Goal: Information Seeking & Learning: Compare options

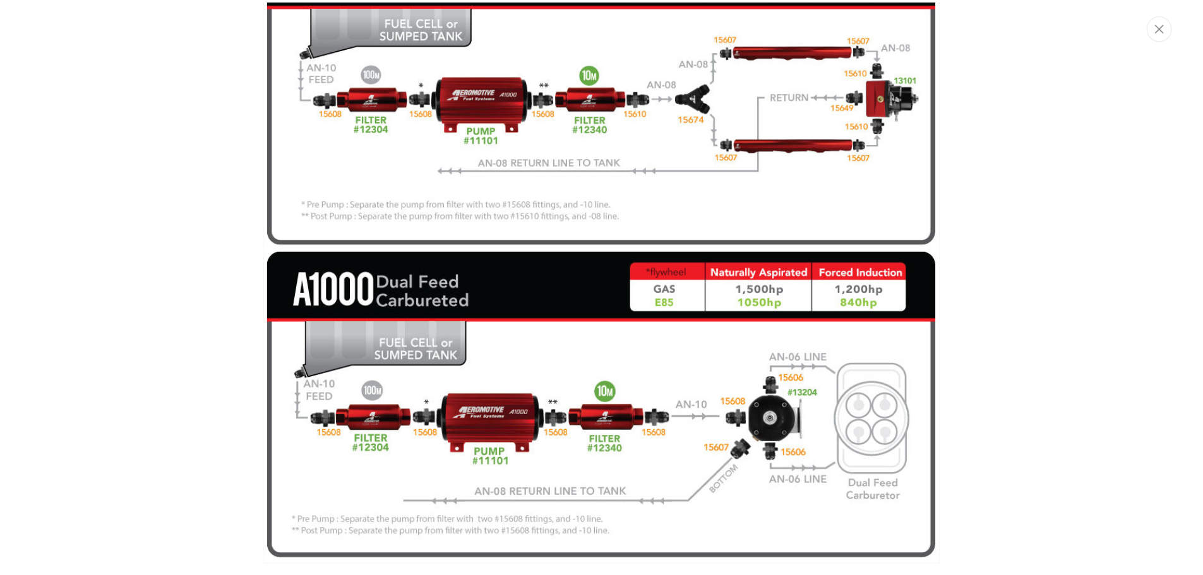
scroll to position [0, 2402]
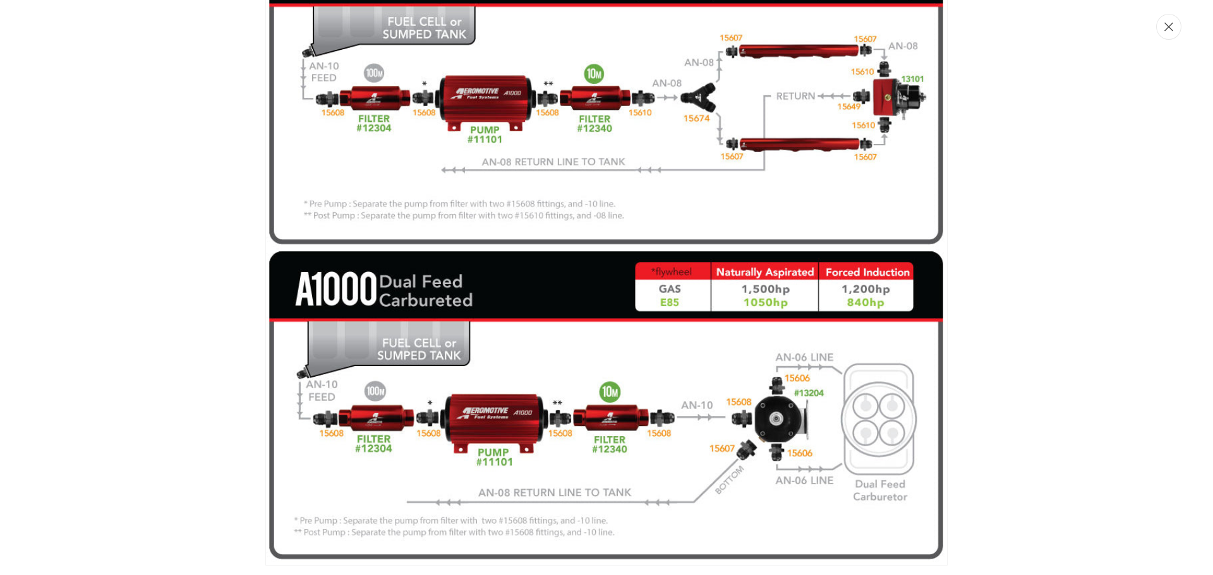
click at [1167, 23] on icon "Close" at bounding box center [1168, 26] width 9 height 9
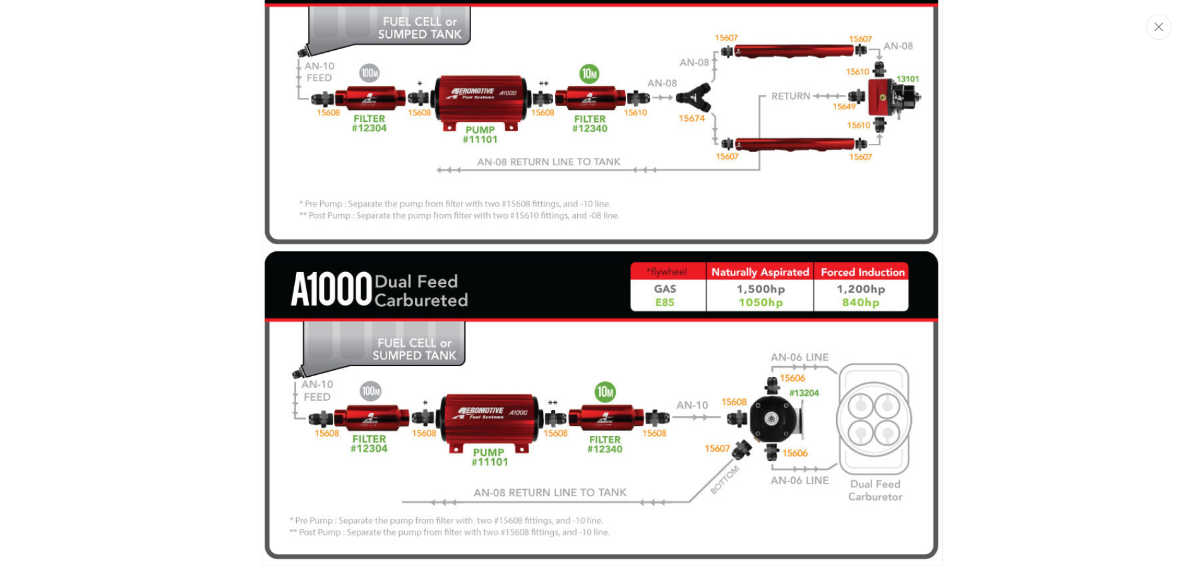
scroll to position [1, 1994]
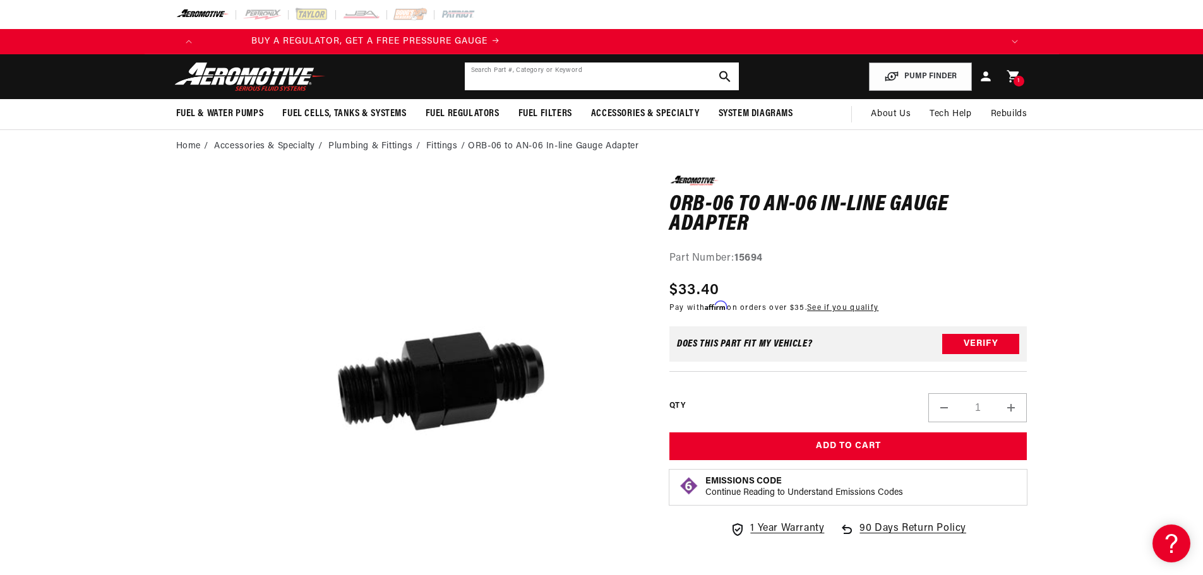
click at [512, 77] on input "text" at bounding box center [602, 77] width 274 height 28
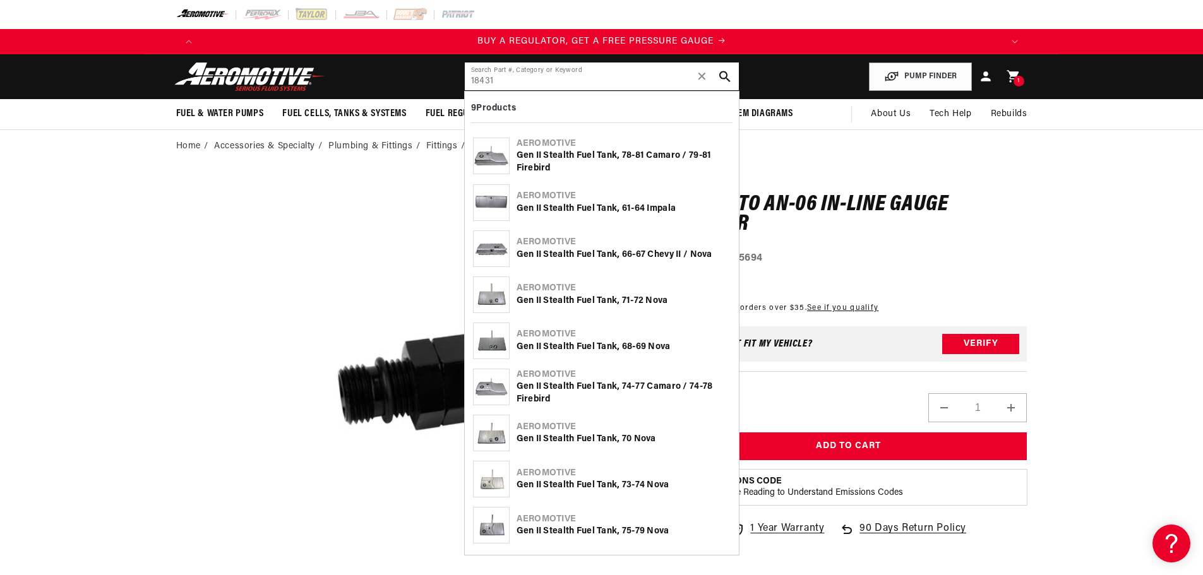
type input "18431"
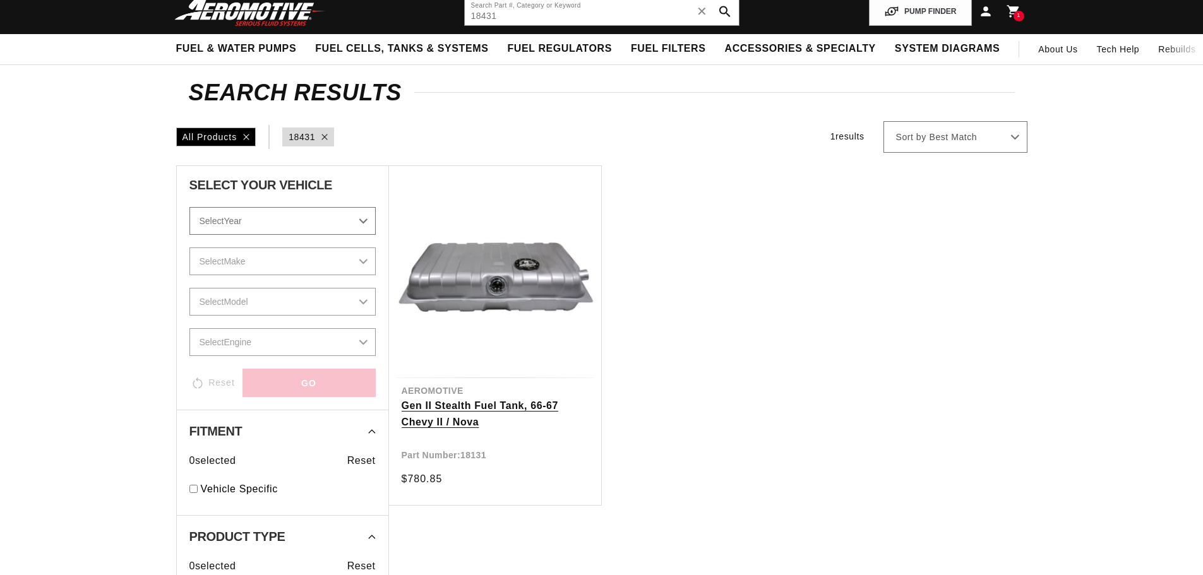
scroll to position [126, 0]
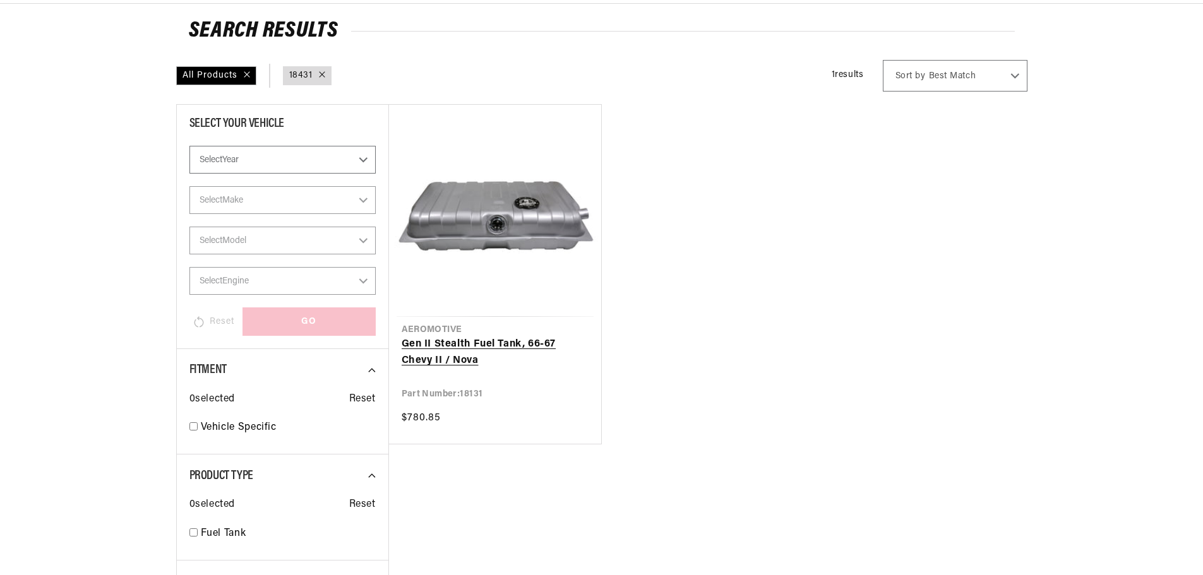
click at [495, 354] on link "Gen II Stealth Fuel Tank, 66-67 Chevy II / Nova" at bounding box center [495, 353] width 187 height 32
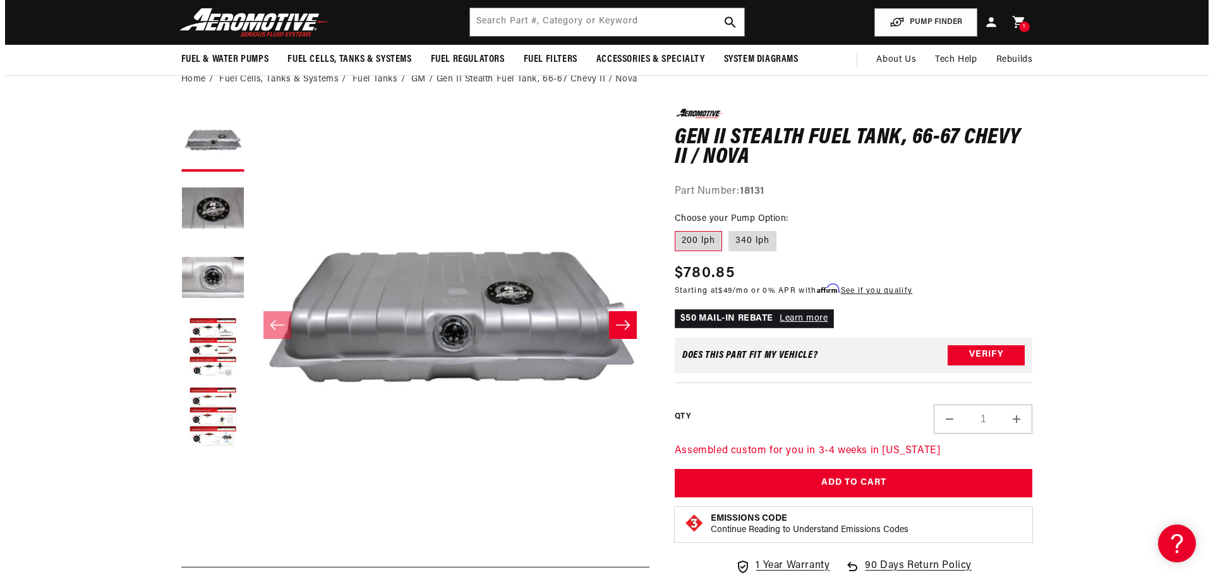
scroll to position [63, 0]
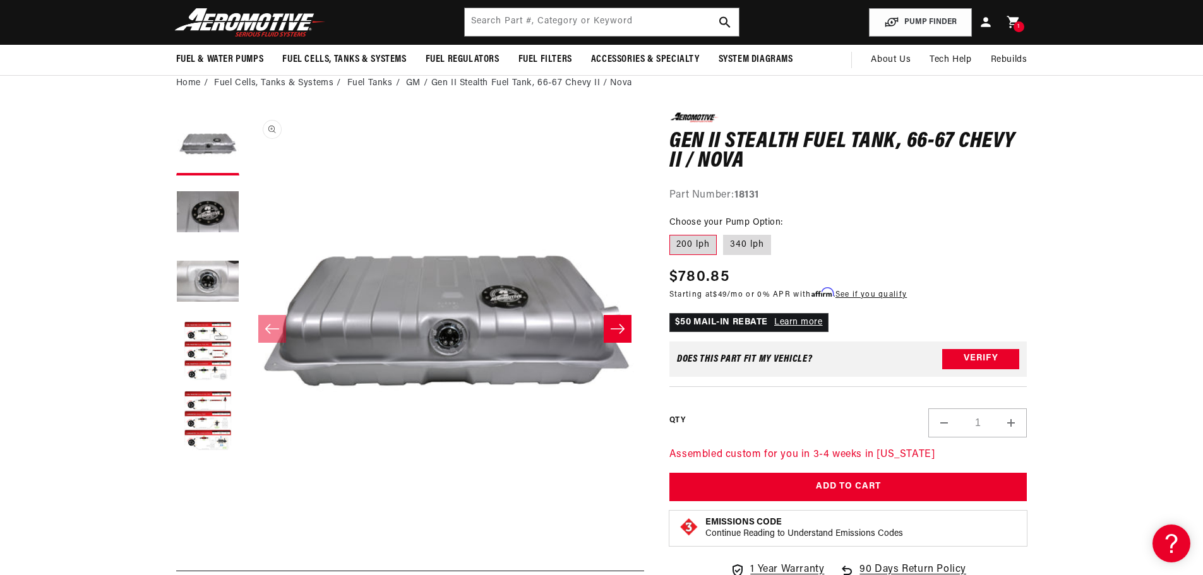
click at [246, 511] on button "Open media 1 in modal" at bounding box center [246, 511] width 0 height 0
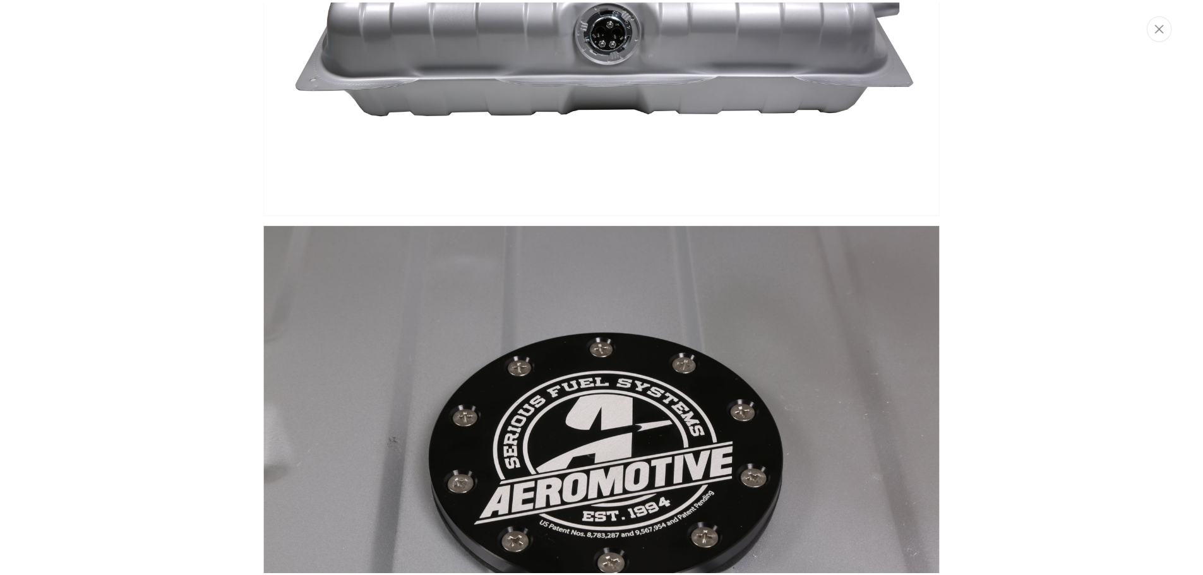
scroll to position [0, 801]
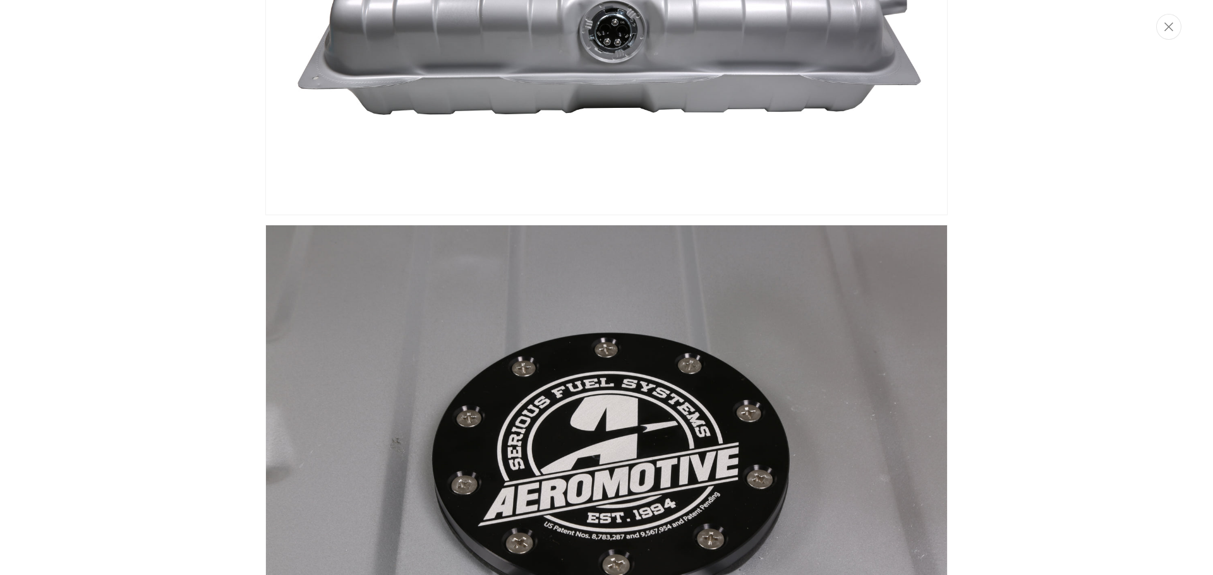
click at [1167, 34] on button "Close" at bounding box center [1168, 27] width 25 height 26
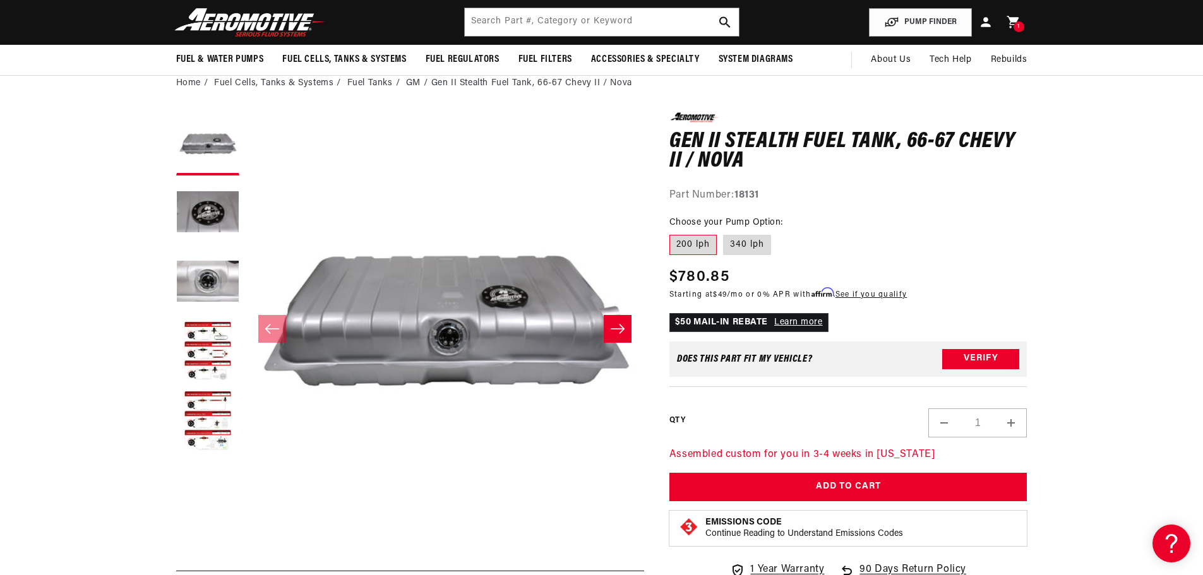
scroll to position [0, 2402]
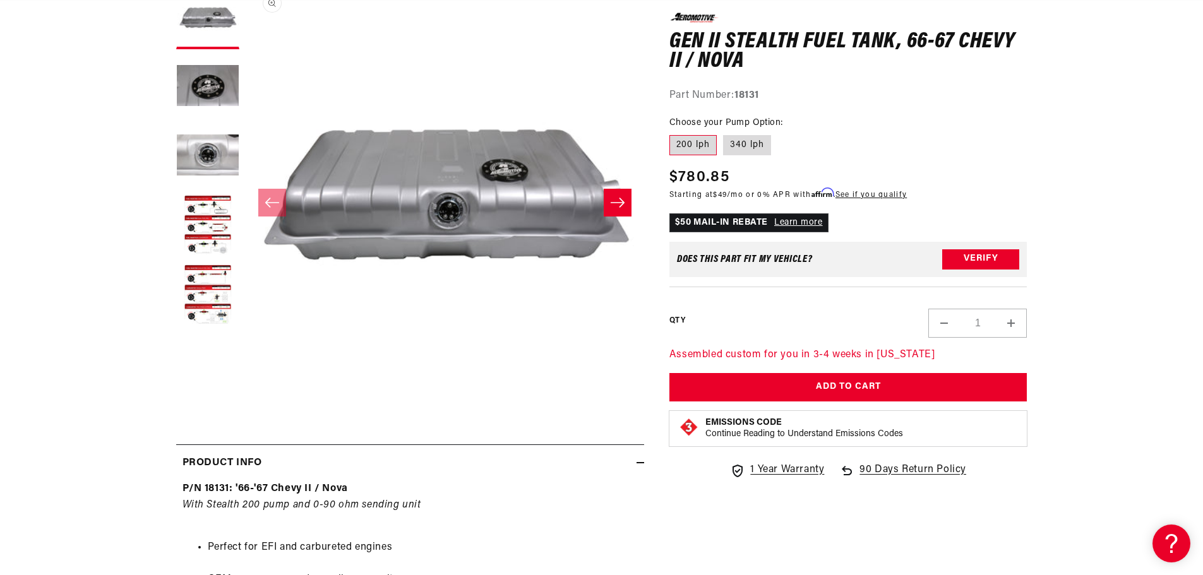
scroll to position [0, 1602]
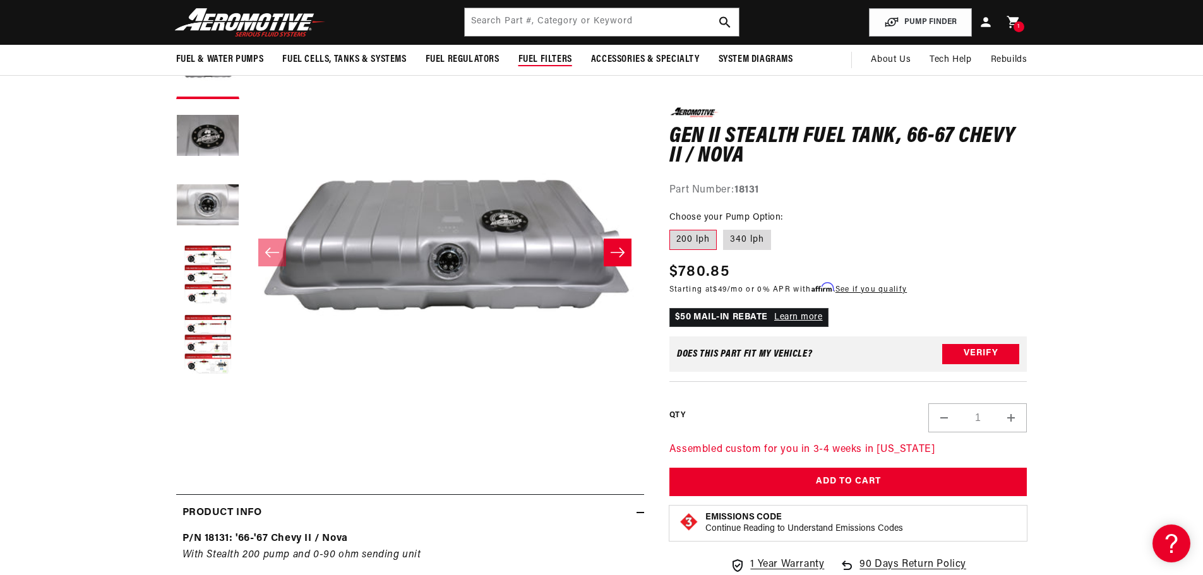
scroll to position [0, 0]
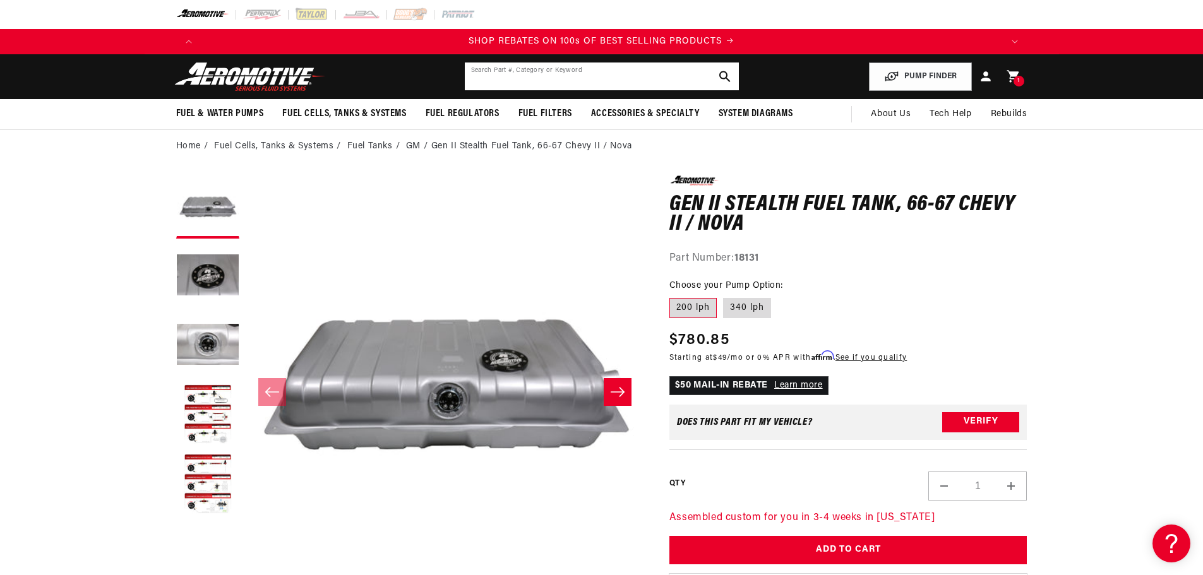
click at [597, 75] on input "text" at bounding box center [602, 77] width 274 height 28
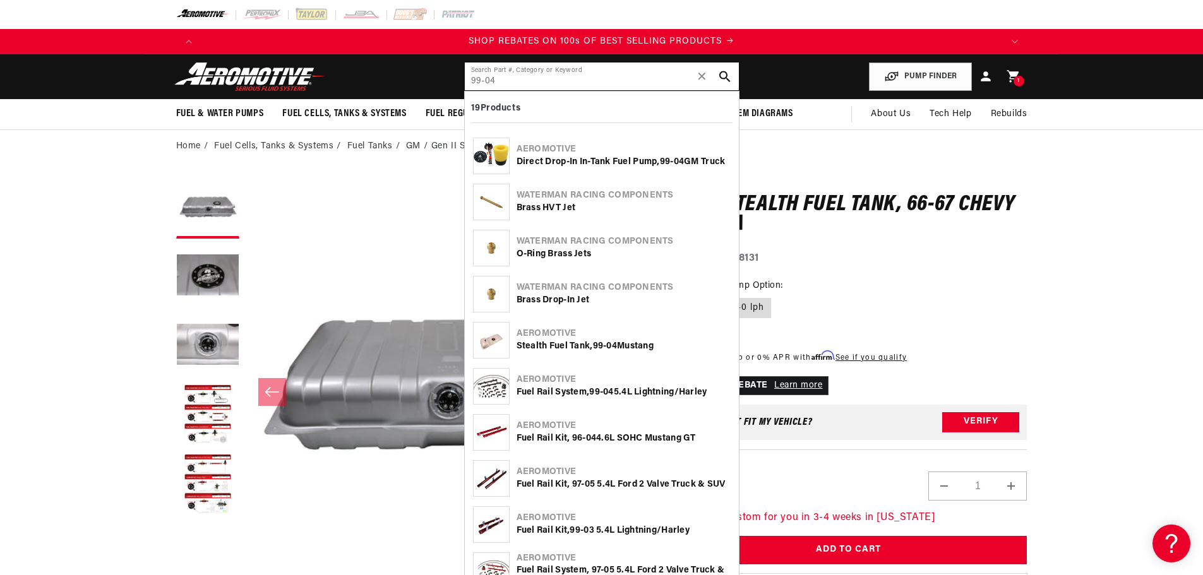
type input "99-04"
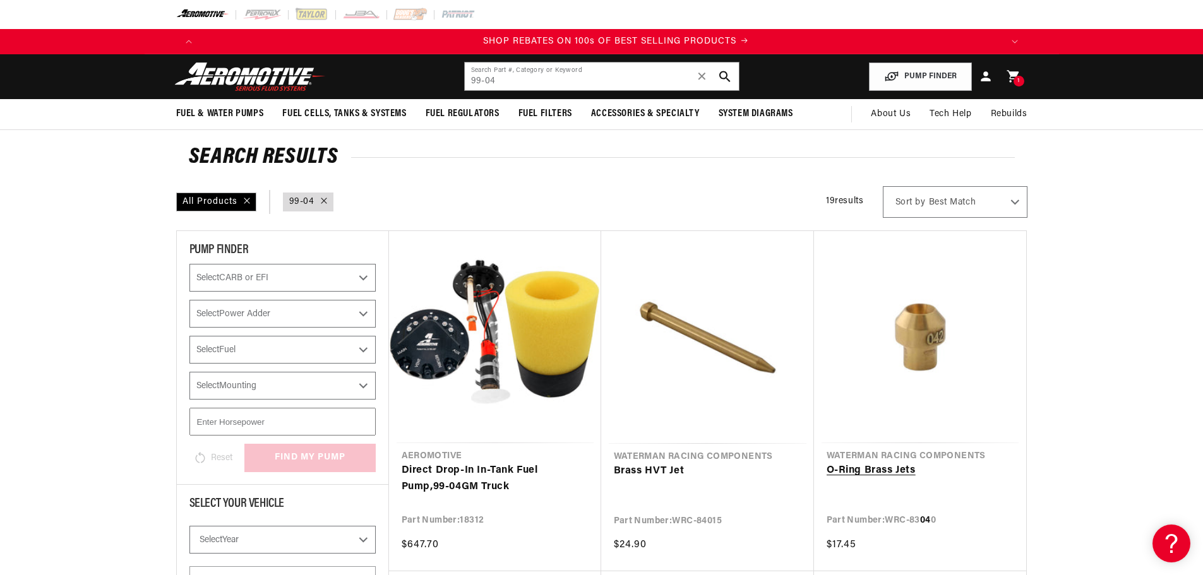
scroll to position [0, 1602]
click at [465, 463] on link "Direct Drop-In In-Tank Fuel Pump, 99 - 04 GM Truck" at bounding box center [495, 479] width 187 height 32
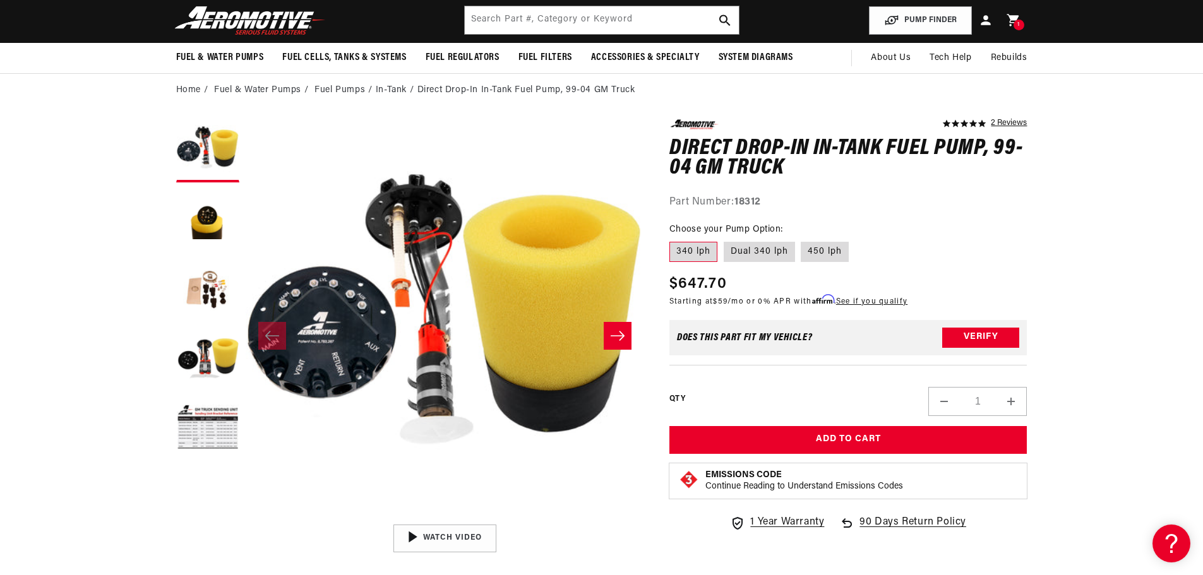
scroll to position [126, 0]
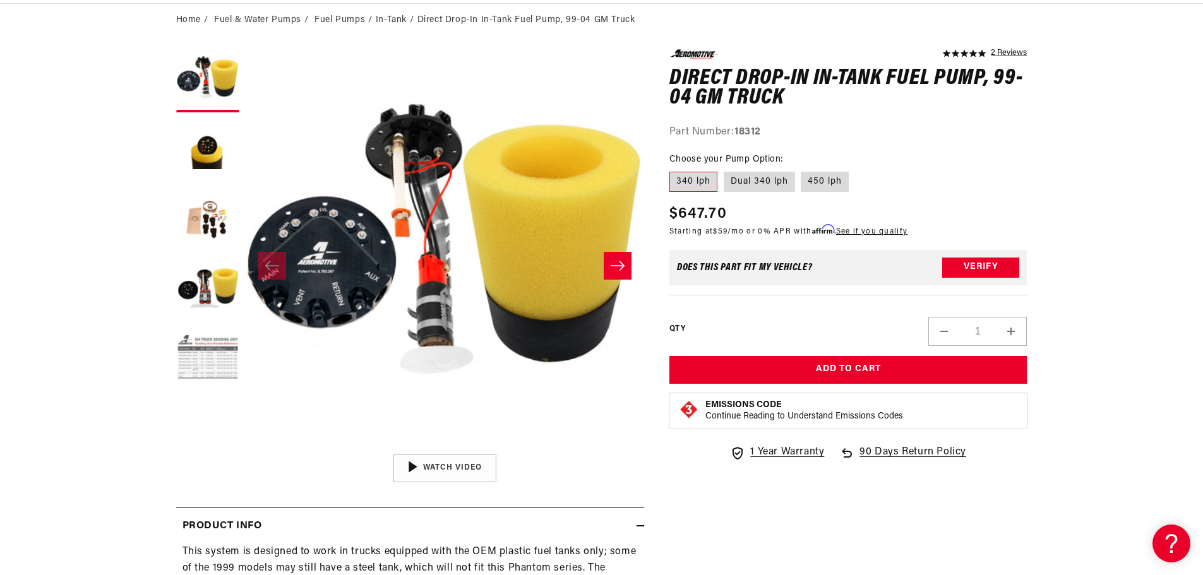
click at [226, 371] on button "Load image 5 in gallery view" at bounding box center [207, 358] width 63 height 63
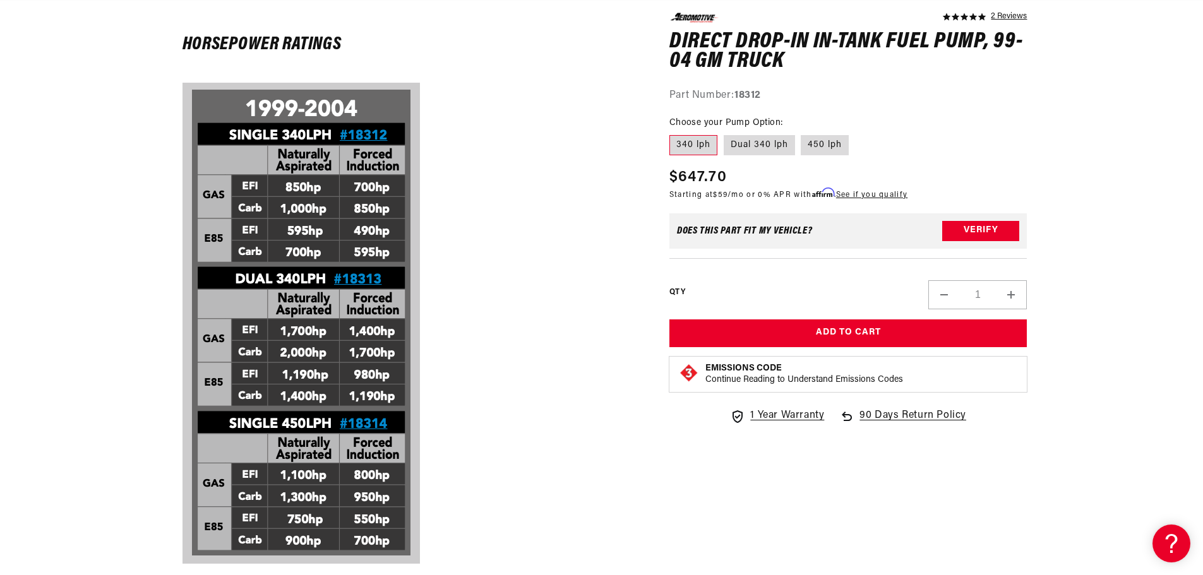
scroll to position [0, 801]
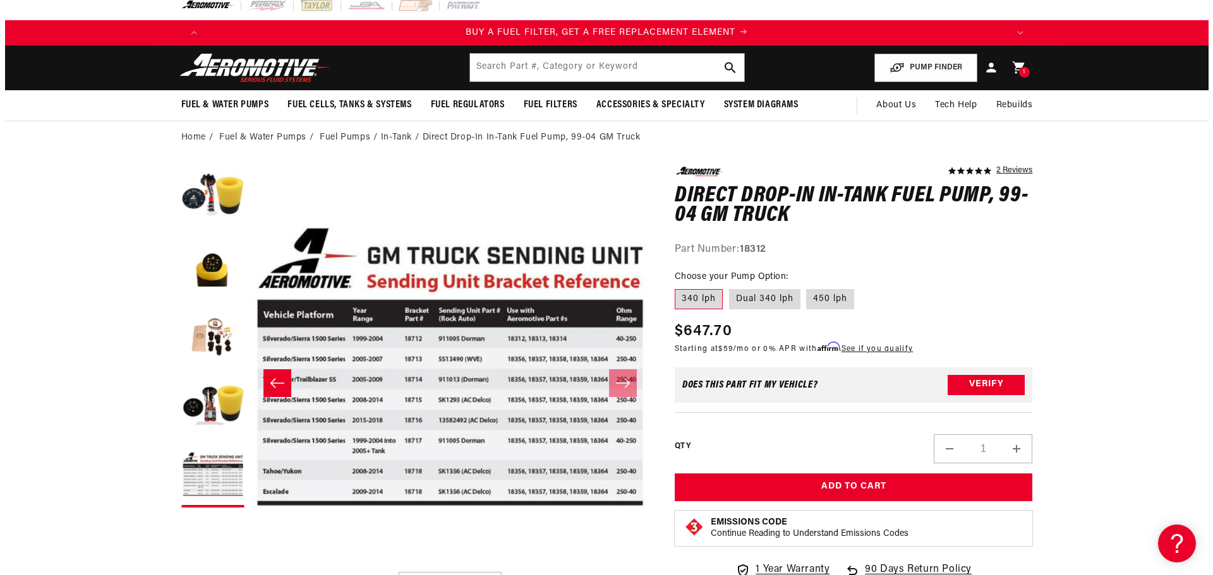
scroll to position [0, 0]
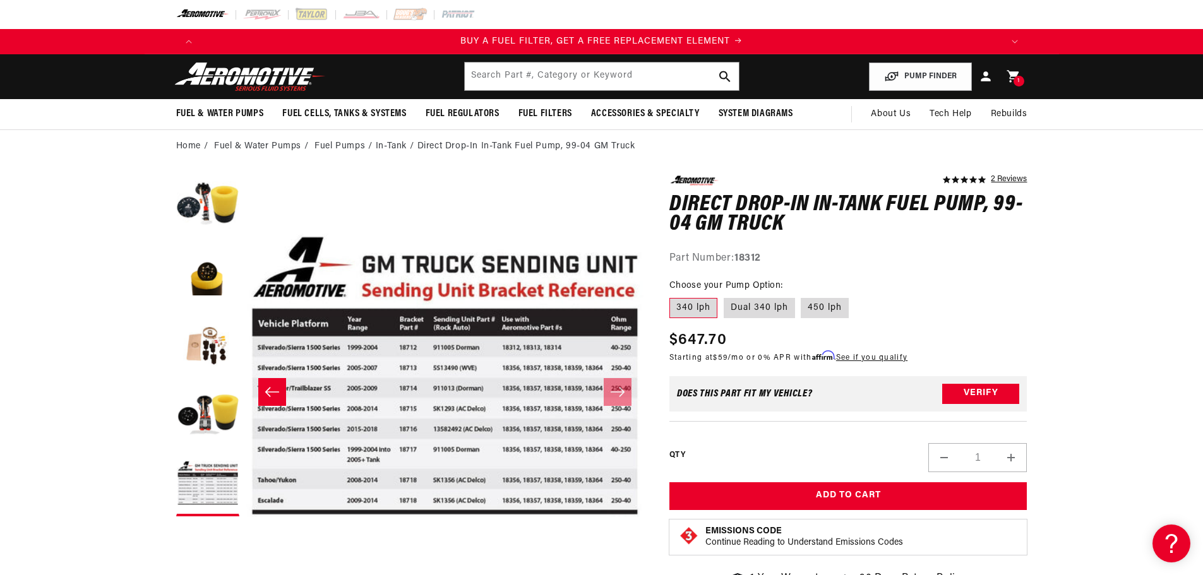
click at [245, 575] on button "Open media 5 in modal" at bounding box center [245, 575] width 0 height 0
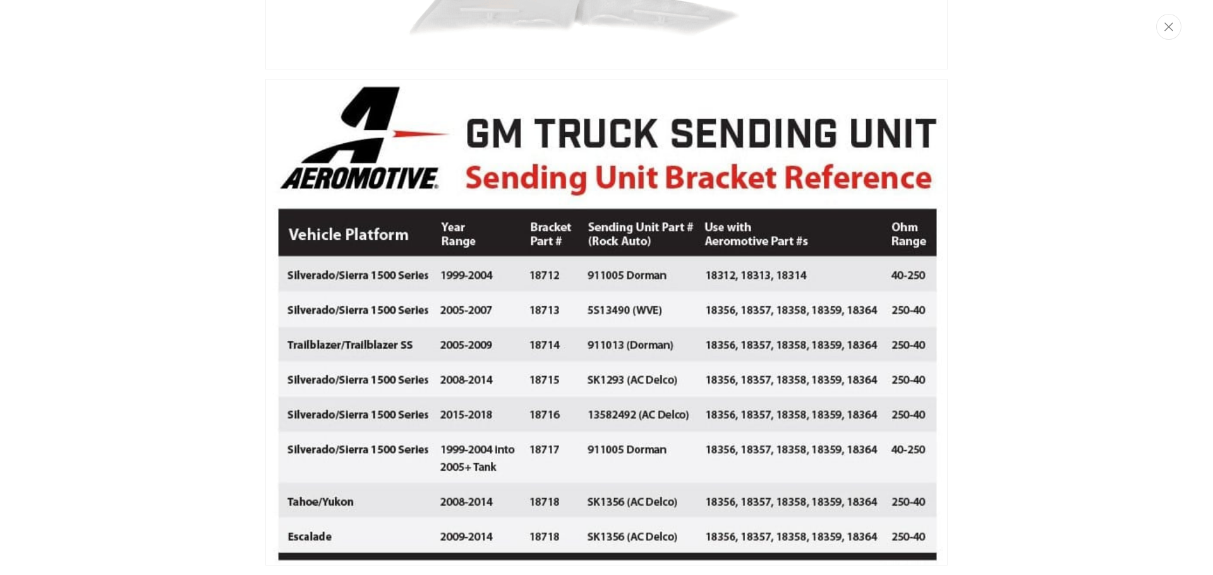
click at [1104, 385] on div "Media gallery" at bounding box center [606, 287] width 1213 height 575
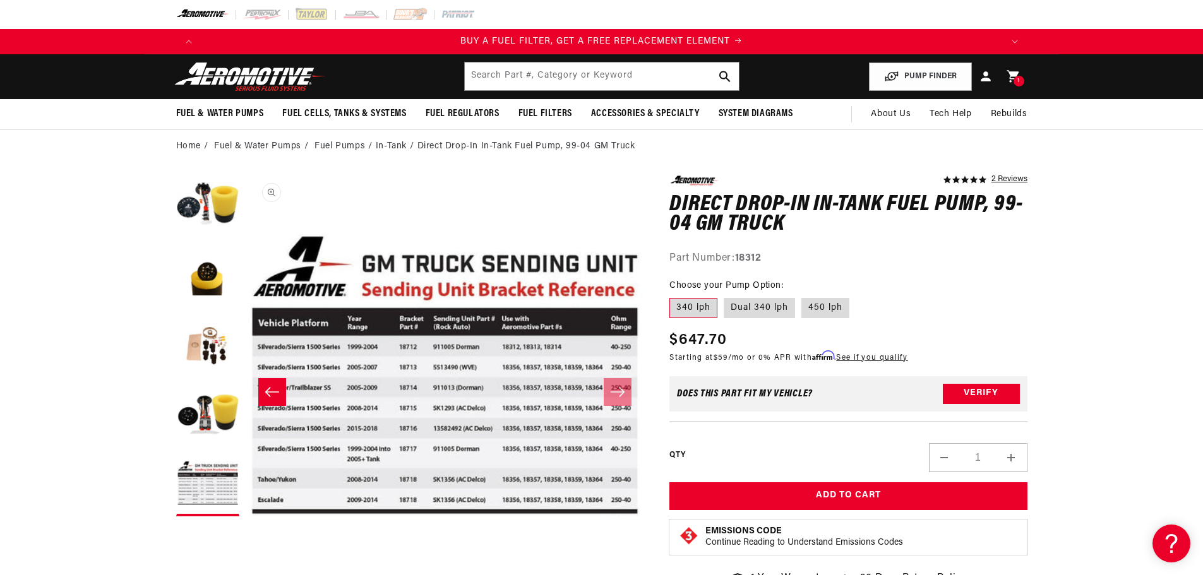
click at [245, 574] on button "Open media 5 in modal" at bounding box center [245, 574] width 0 height 0
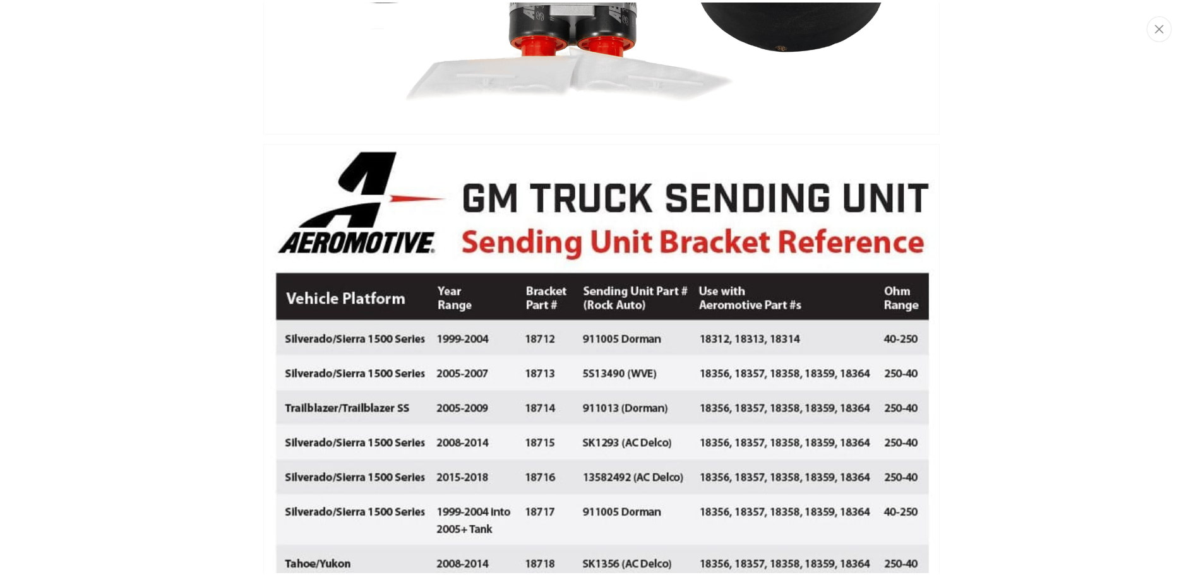
scroll to position [1974, 0]
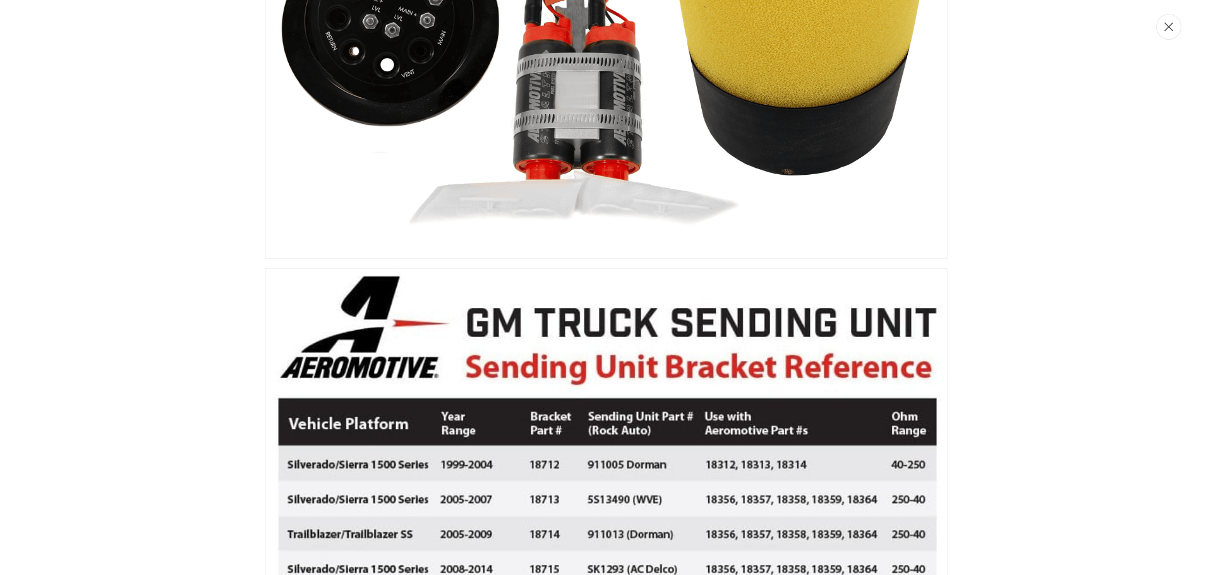
click at [1178, 33] on button "Close" at bounding box center [1168, 27] width 25 height 26
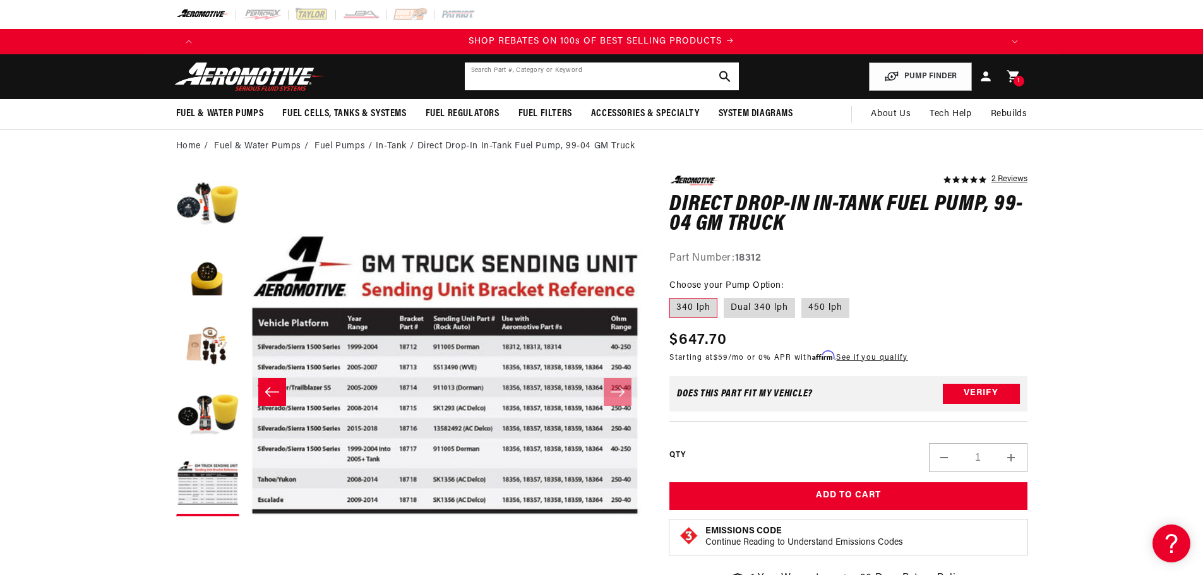
click at [578, 70] on input "text" at bounding box center [602, 77] width 274 height 28
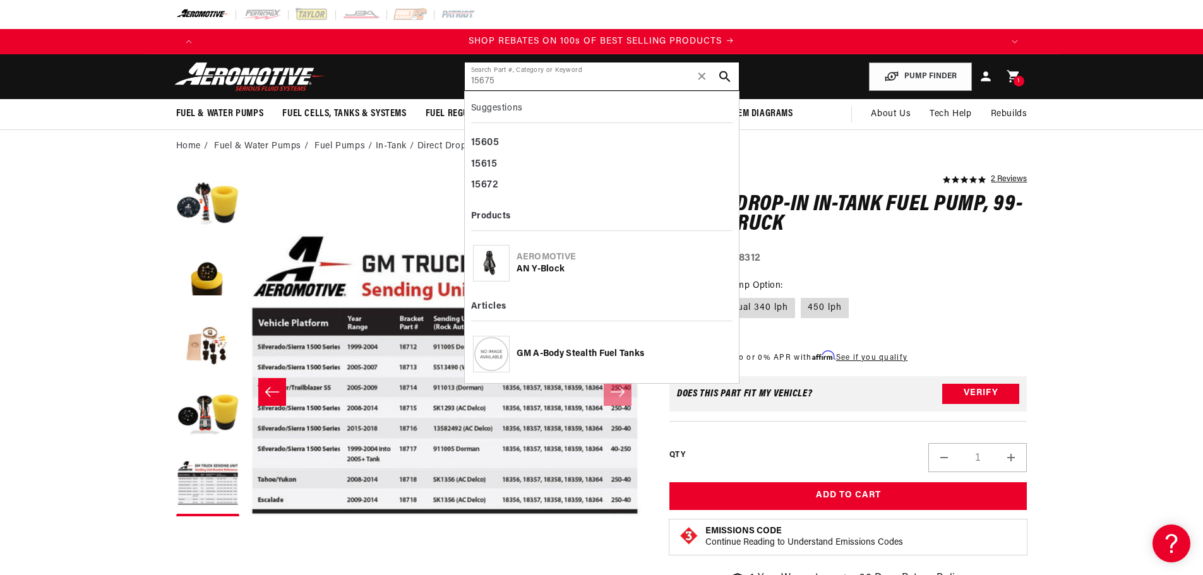
type input "15675"
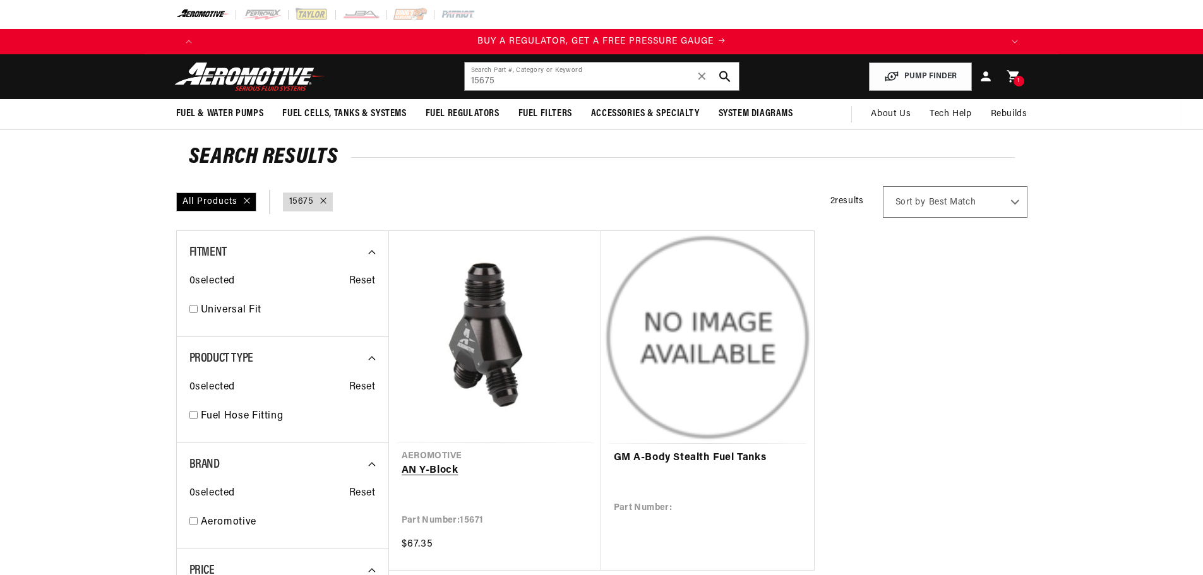
click at [479, 474] on link "AN Y-Block" at bounding box center [495, 471] width 187 height 16
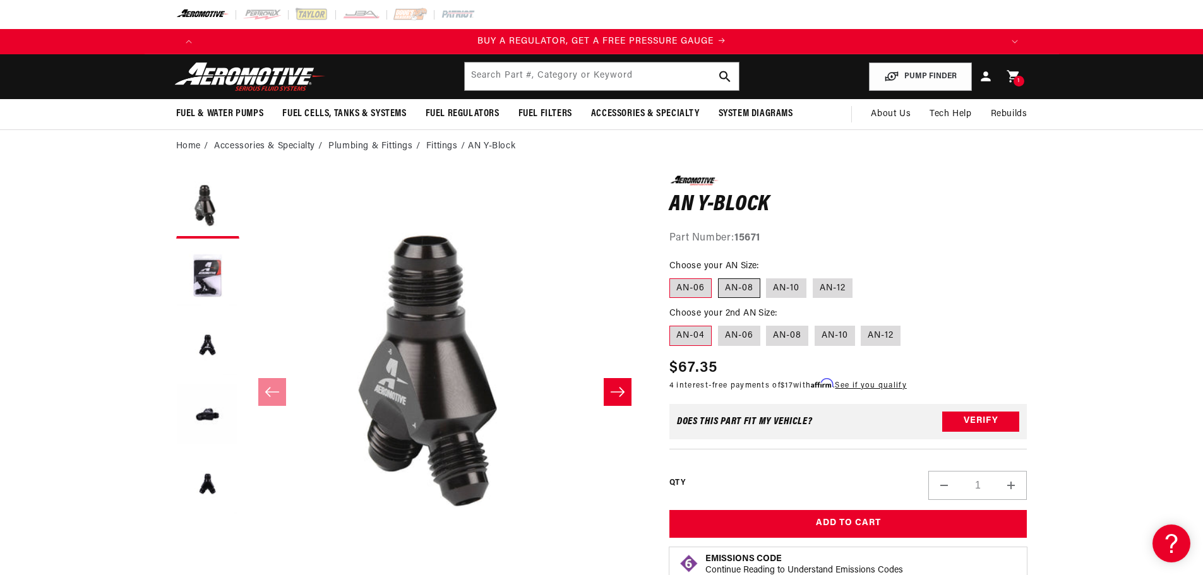
click at [741, 295] on label "AN-08" at bounding box center [739, 289] width 42 height 20
click at [719, 277] on input "AN-08" at bounding box center [718, 276] width 1 height 1
radio input "true"
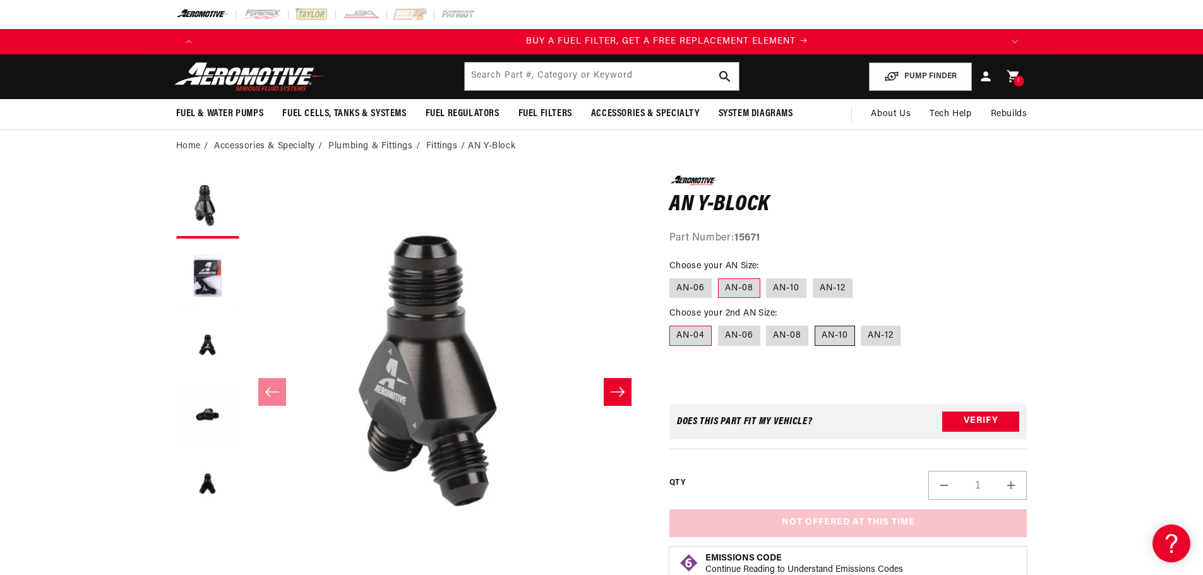
scroll to position [0, 801]
click at [838, 340] on label "AN-10" at bounding box center [835, 336] width 40 height 20
click at [815, 324] on input "AN-10" at bounding box center [815, 323] width 1 height 1
radio input "true"
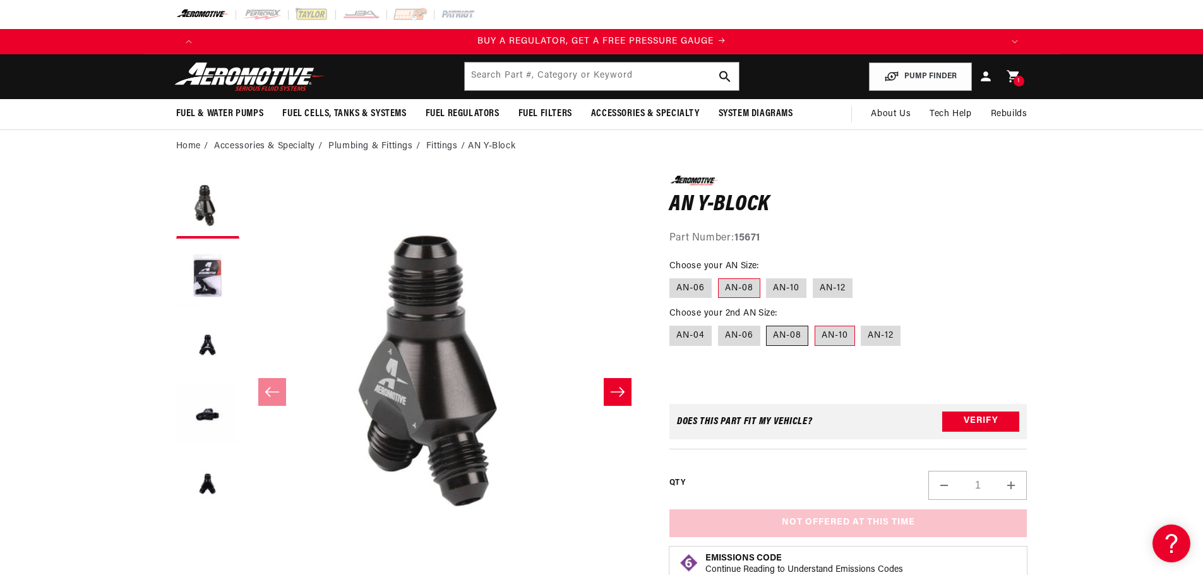
click at [784, 338] on label "AN-08" at bounding box center [787, 336] width 42 height 20
click at [767, 324] on input "AN-08" at bounding box center [767, 323] width 1 height 1
radio input "true"
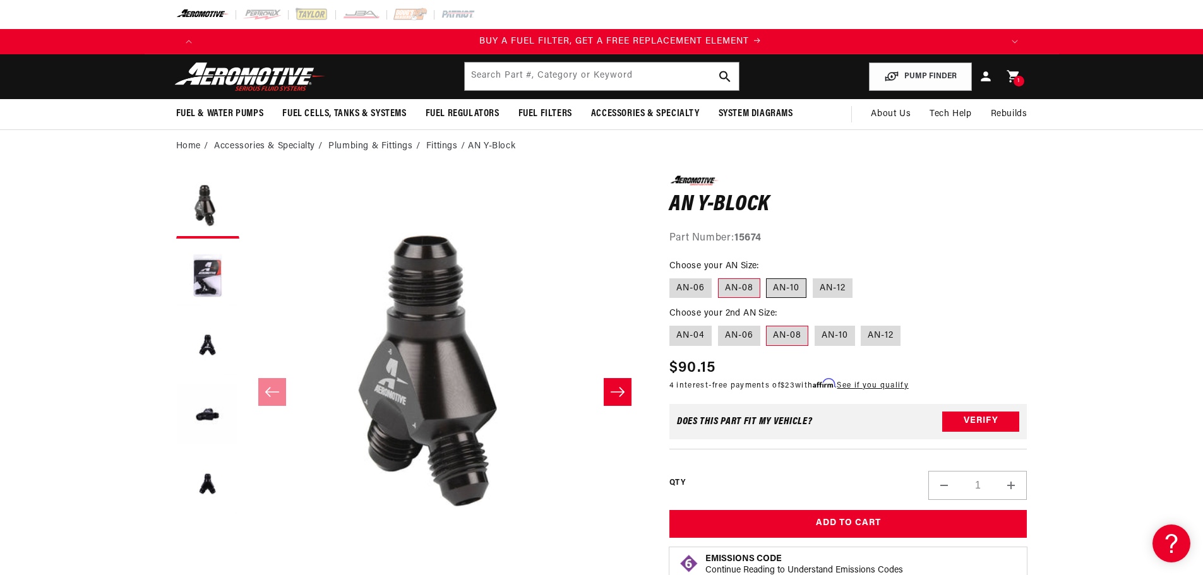
scroll to position [0, 801]
click at [789, 288] on label "AN-10" at bounding box center [786, 289] width 40 height 20
click at [767, 277] on input "AN-10" at bounding box center [767, 276] width 1 height 1
radio input "true"
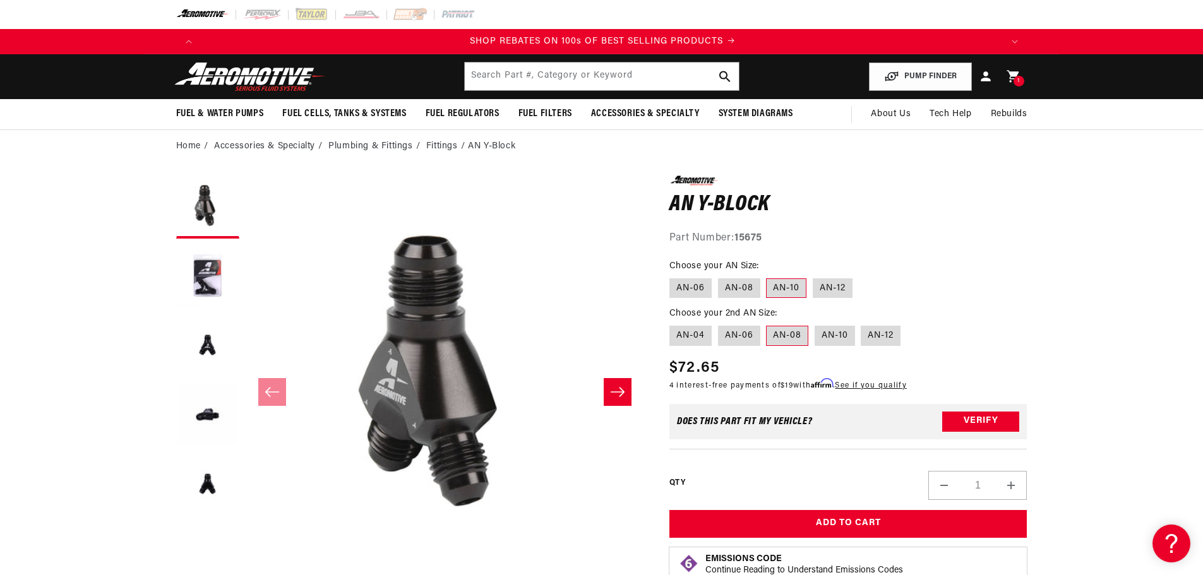
click at [524, 94] on header "Fuel & Water Pumps Back In-Tank In-Line Fuel Pumps" at bounding box center [602, 76] width 915 height 45
click at [534, 77] on input "text" at bounding box center [602, 77] width 274 height 28
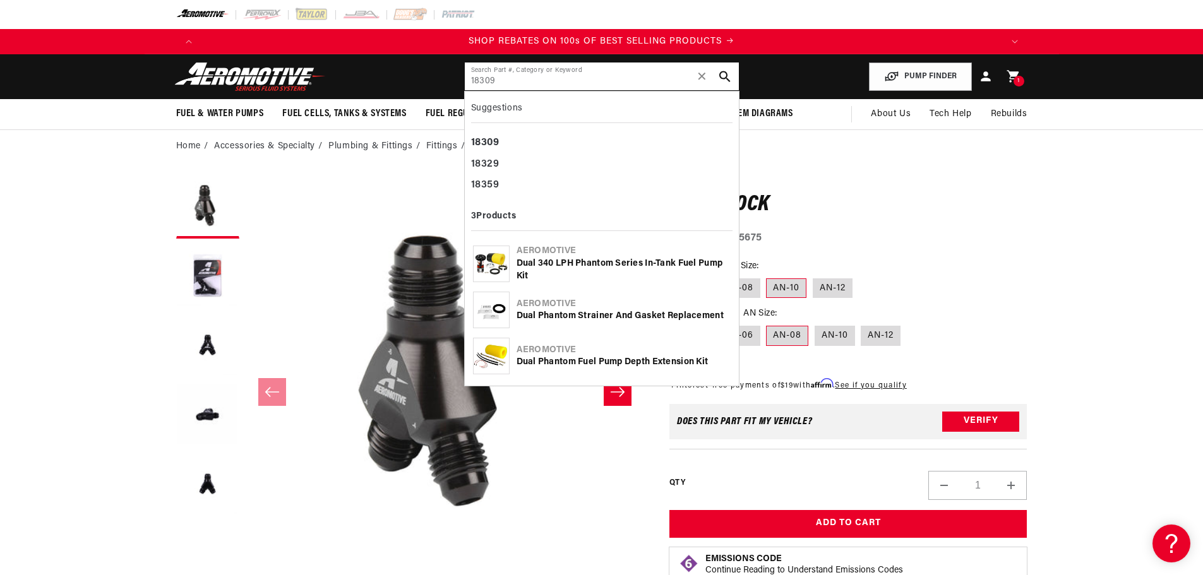
type input "18309"
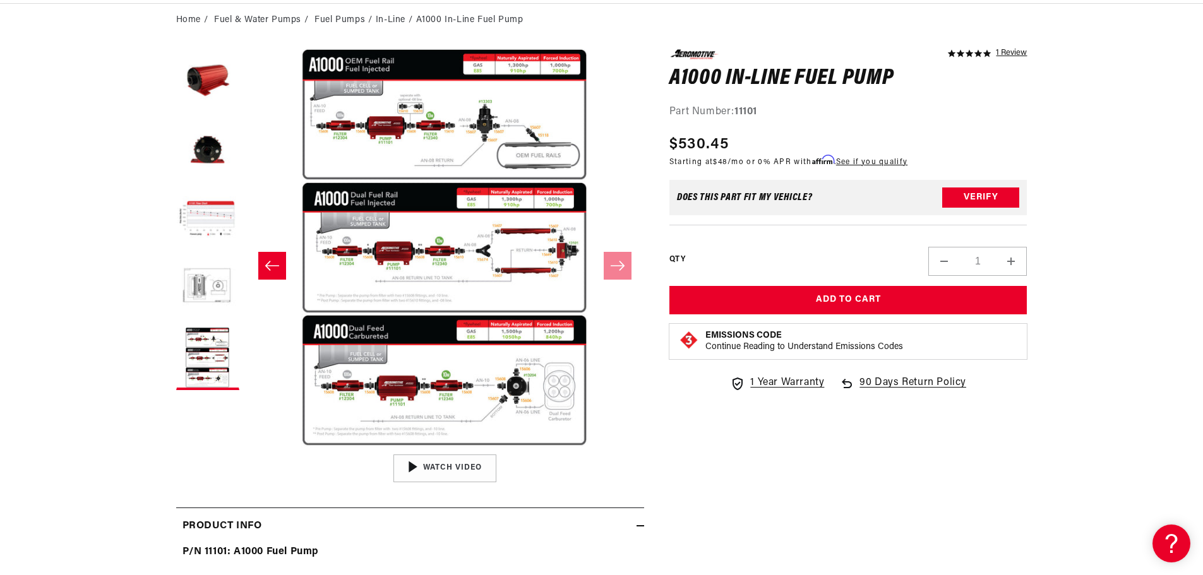
scroll to position [0, 801]
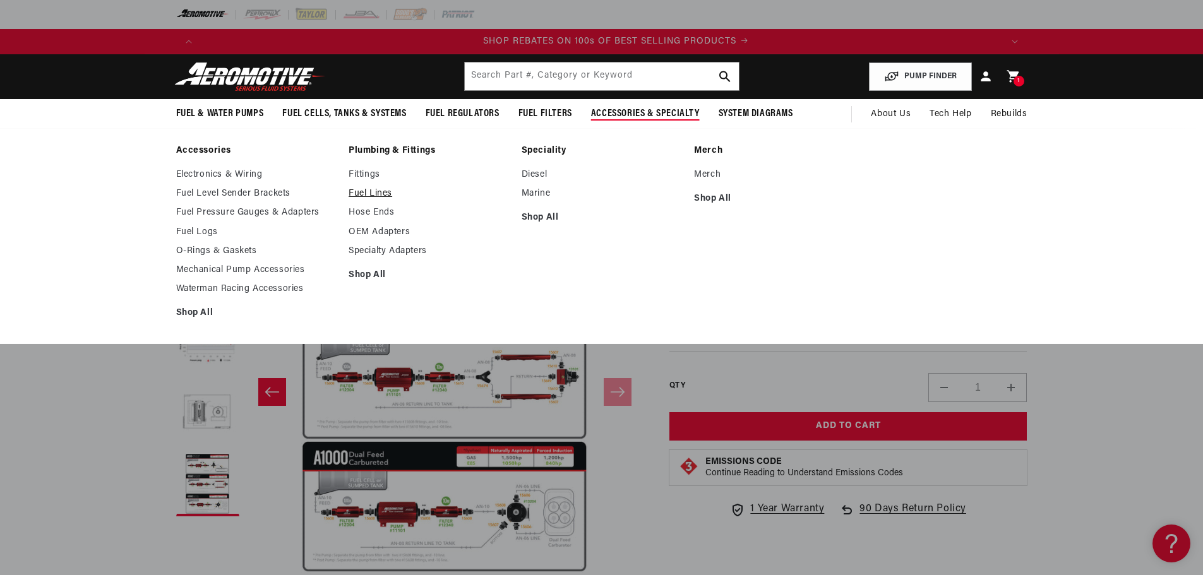
scroll to position [0, 1602]
click at [365, 193] on link "Fuel Lines" at bounding box center [429, 193] width 160 height 11
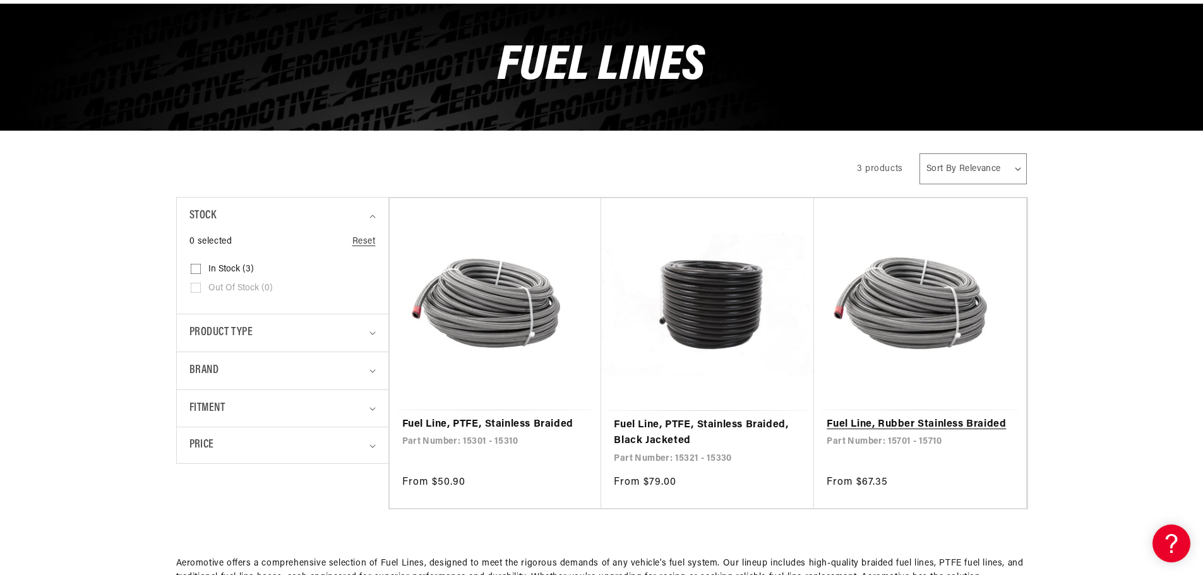
scroll to position [0, 801]
click at [895, 428] on link "Fuel Line, Rubber Stainless Braided" at bounding box center [920, 425] width 187 height 16
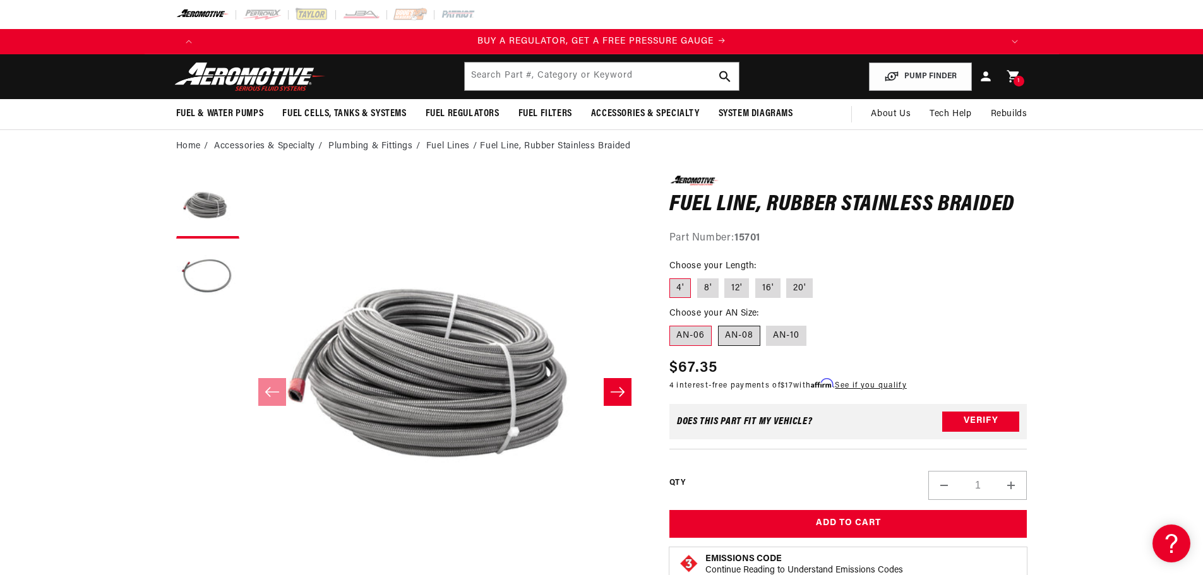
click at [747, 345] on label "AN-08" at bounding box center [739, 336] width 42 height 20
click at [719, 324] on input "AN-08" at bounding box center [718, 323] width 1 height 1
radio input "true"
click at [704, 289] on label "8'" at bounding box center [707, 289] width 21 height 20
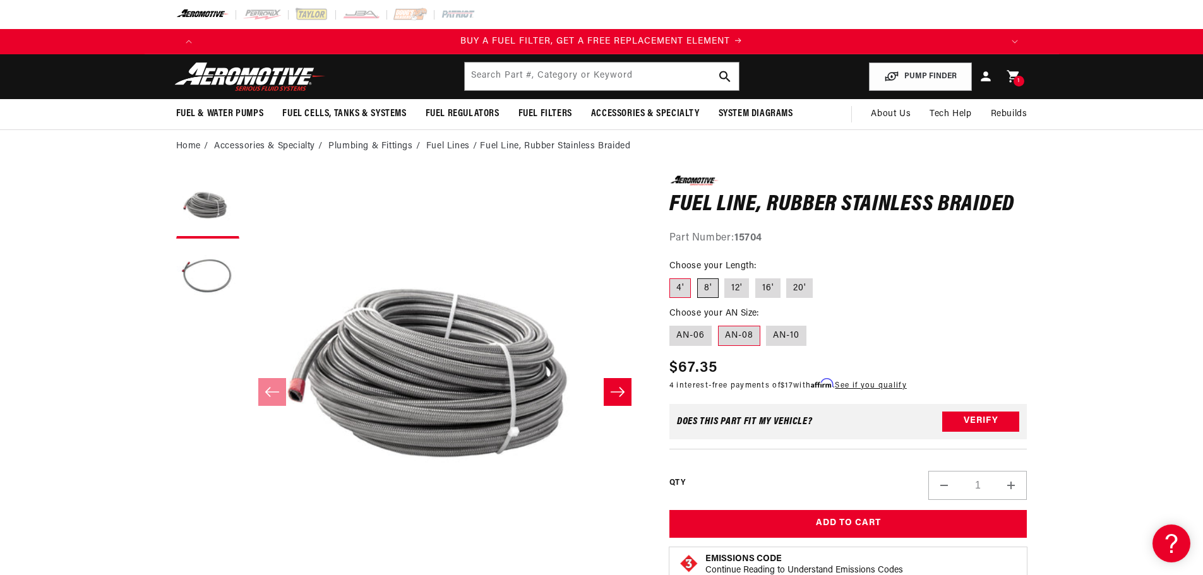
click at [698, 277] on input "8'" at bounding box center [697, 276] width 1 height 1
radio input "true"
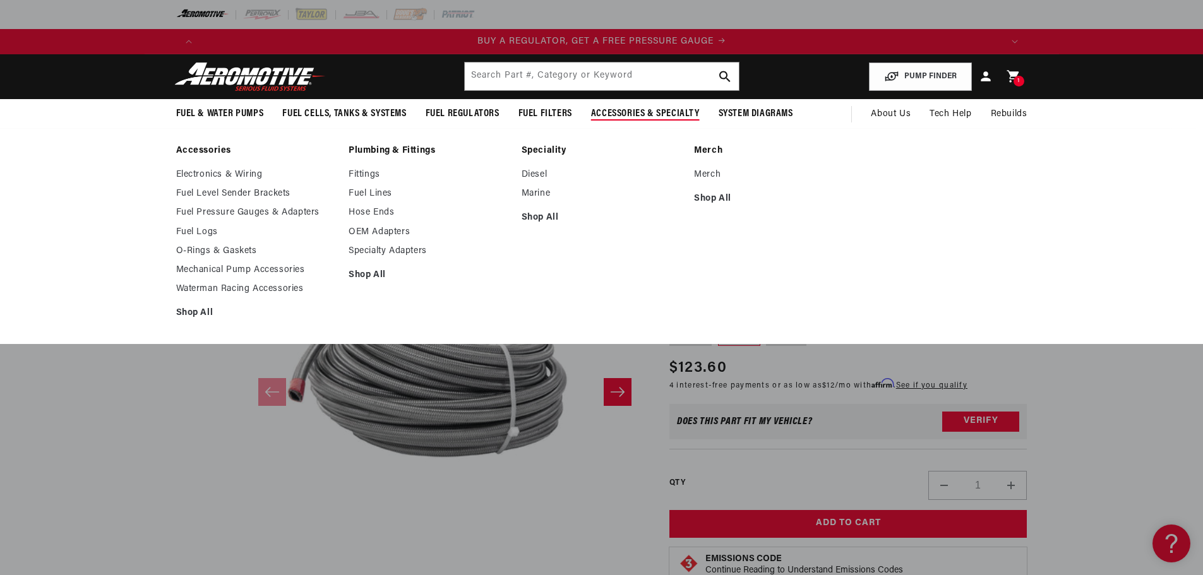
click at [357, 207] on ul "Fittings Fuel Lines Hose Ends OEM Adapters Specialty Adapters Shop All" at bounding box center [429, 225] width 160 height 112
drag, startPoint x: 363, startPoint y: 212, endPoint x: 371, endPoint y: 215, distance: 8.6
click at [363, 212] on link "Hose Ends" at bounding box center [429, 212] width 160 height 11
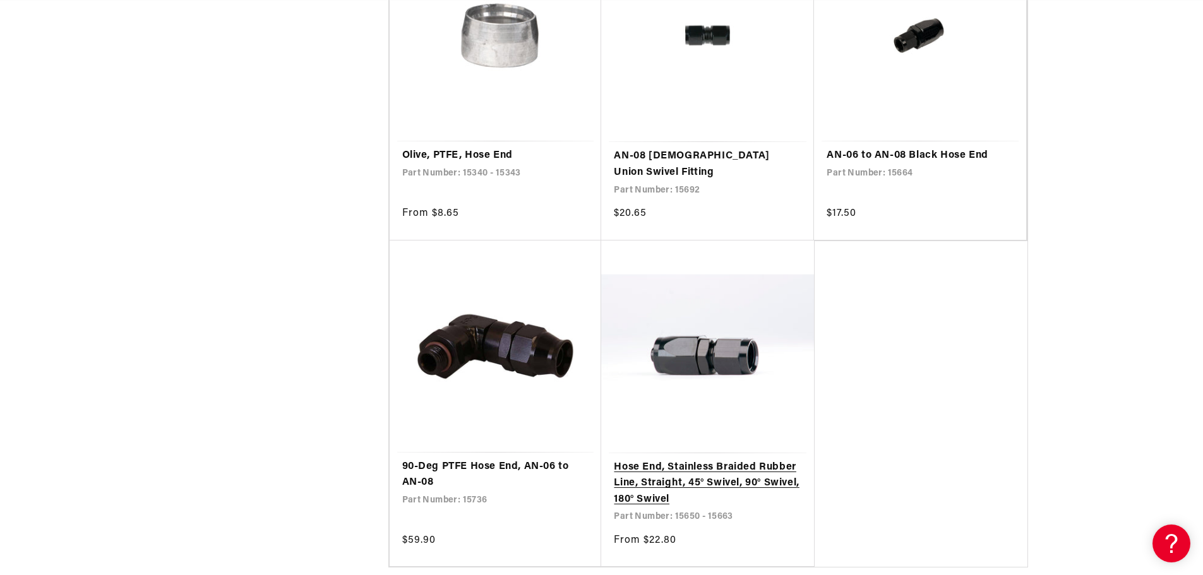
scroll to position [695, 0]
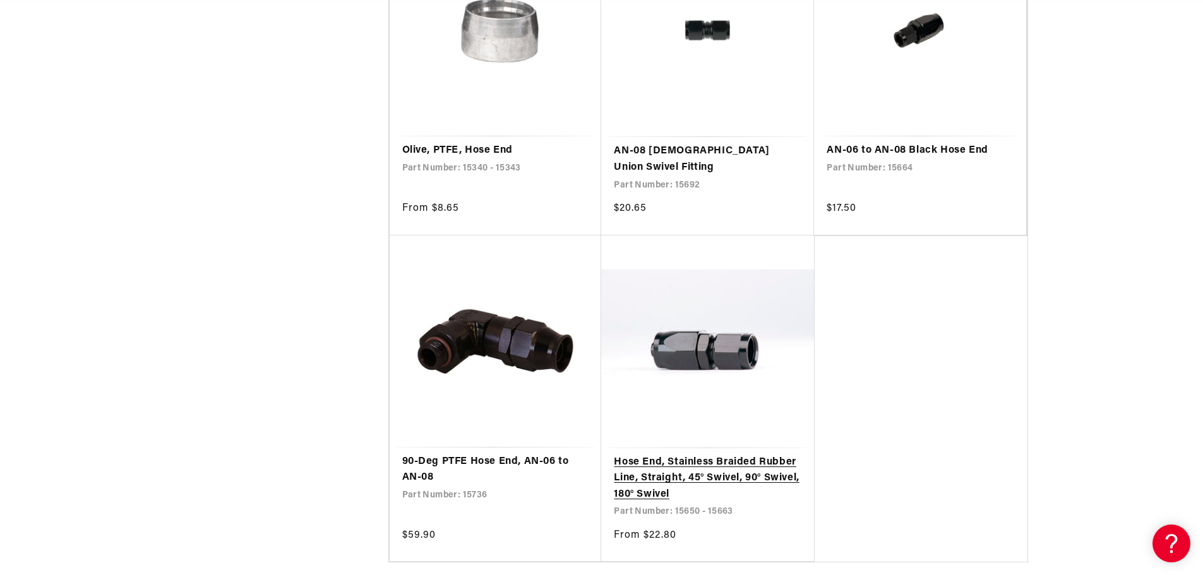
click at [651, 455] on link "Hose End, Stainless Braided Rubber Line, Straight, 45° Swivel, 90° Swivel, 180°…" at bounding box center [708, 479] width 188 height 49
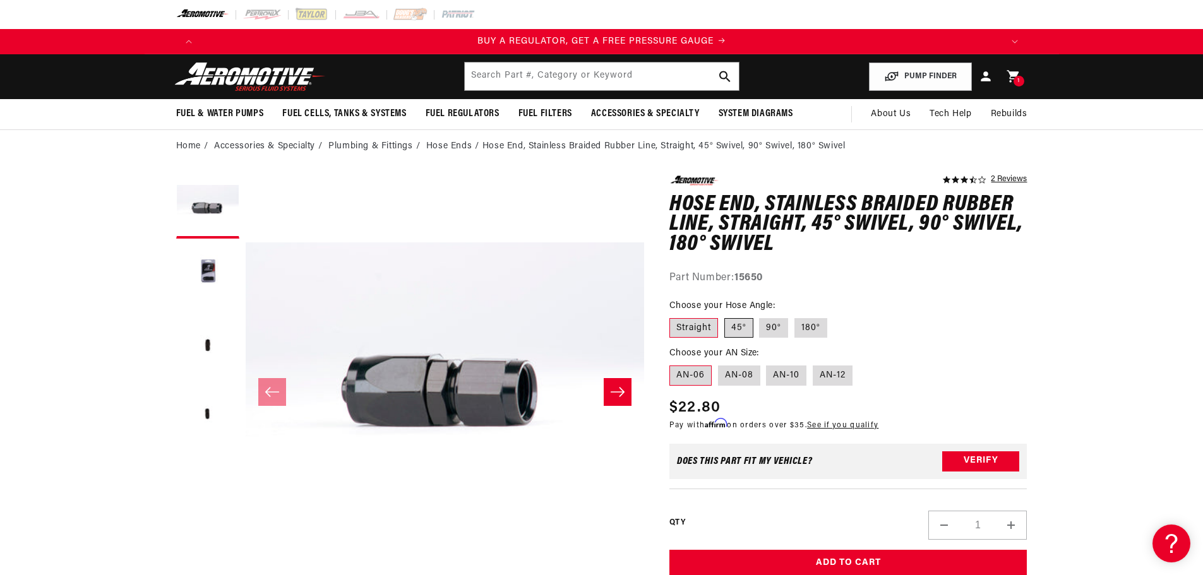
click at [744, 332] on label "45°" at bounding box center [738, 328] width 29 height 20
click at [725, 316] on input "45°" at bounding box center [724, 316] width 1 height 1
radio input "true"
click at [738, 379] on label "AN-08" at bounding box center [739, 376] width 42 height 20
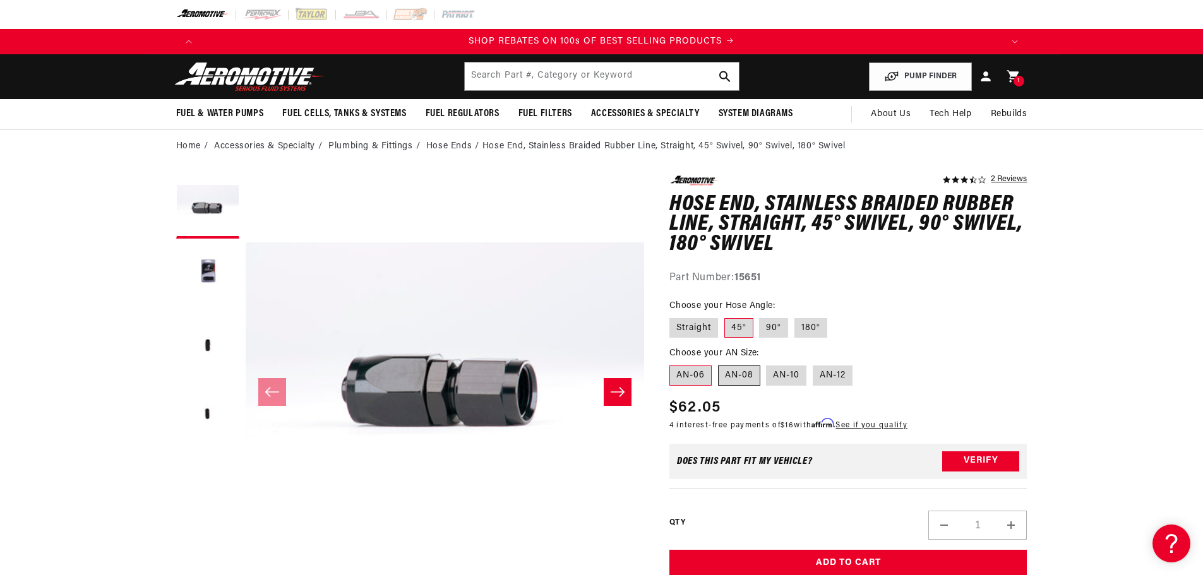
click at [719, 364] on input "AN-08" at bounding box center [718, 363] width 1 height 1
radio input "true"
click at [696, 325] on label "Straight" at bounding box center [693, 328] width 49 height 20
click at [673, 316] on input "Straight" at bounding box center [673, 316] width 1 height 1
radio input "true"
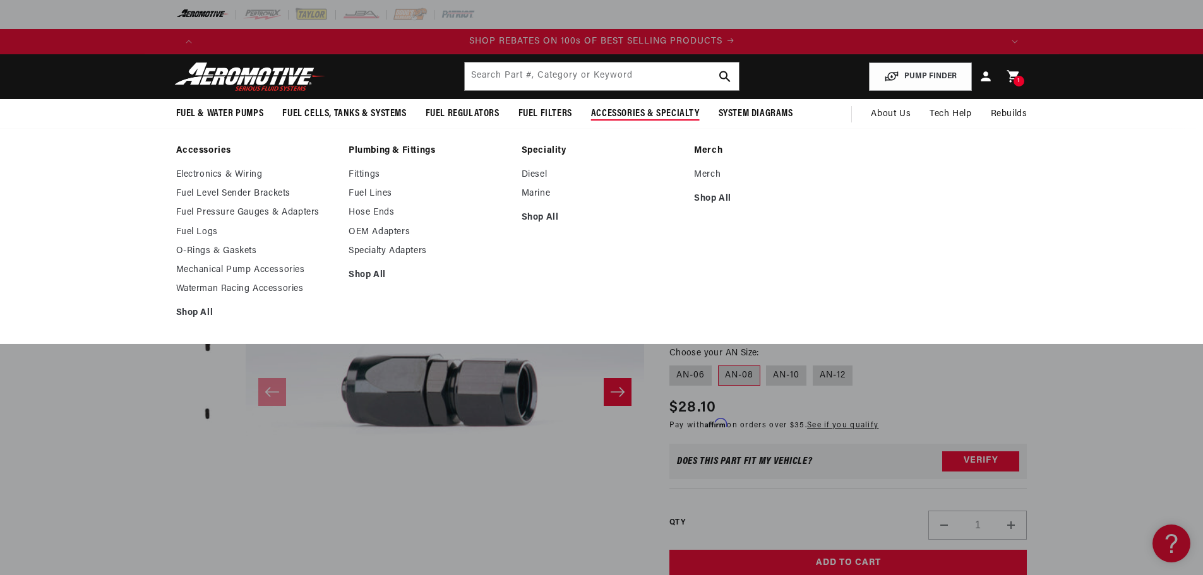
scroll to position [0, 1602]
click at [369, 191] on link "Fuel Lines" at bounding box center [429, 193] width 160 height 11
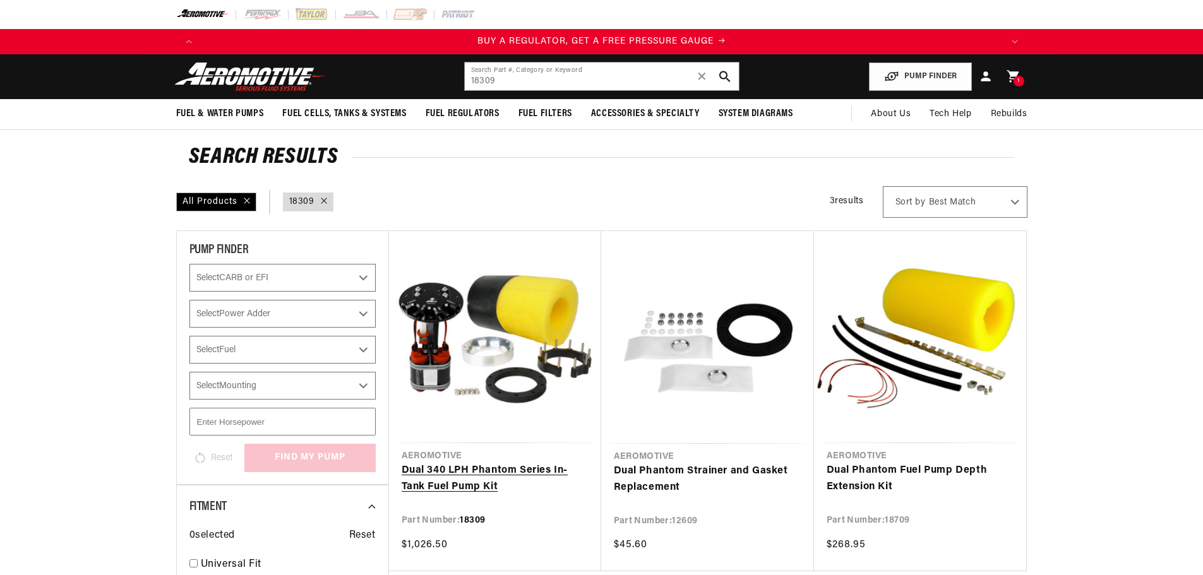
click at [469, 476] on link "Dual 340 LPH Phantom Series In-Tank Fuel Pump Kit" at bounding box center [495, 479] width 187 height 32
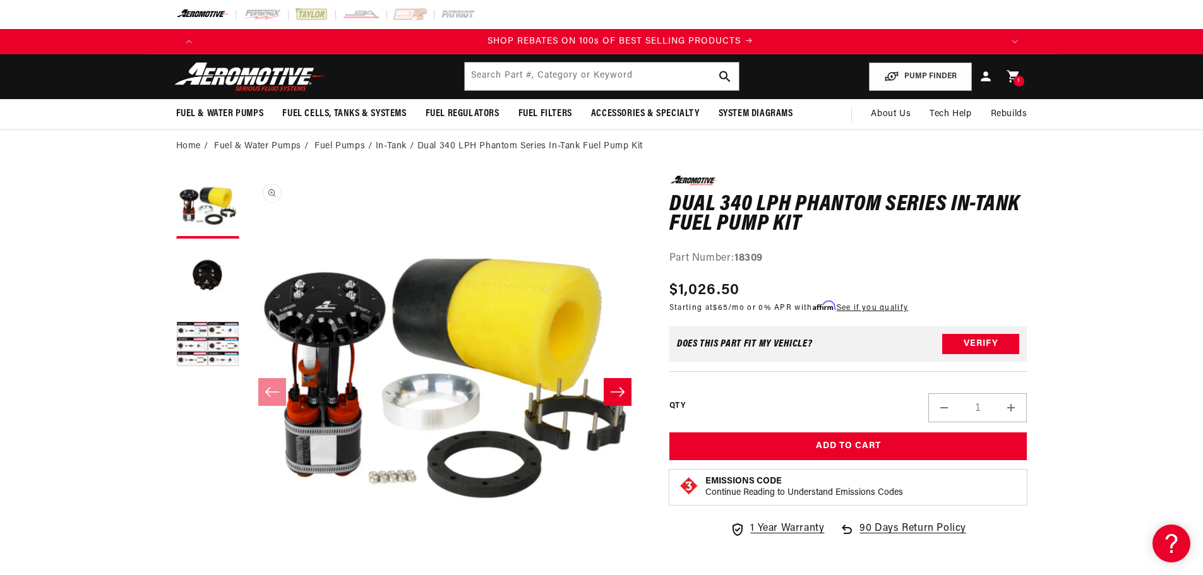
scroll to position [0, 1602]
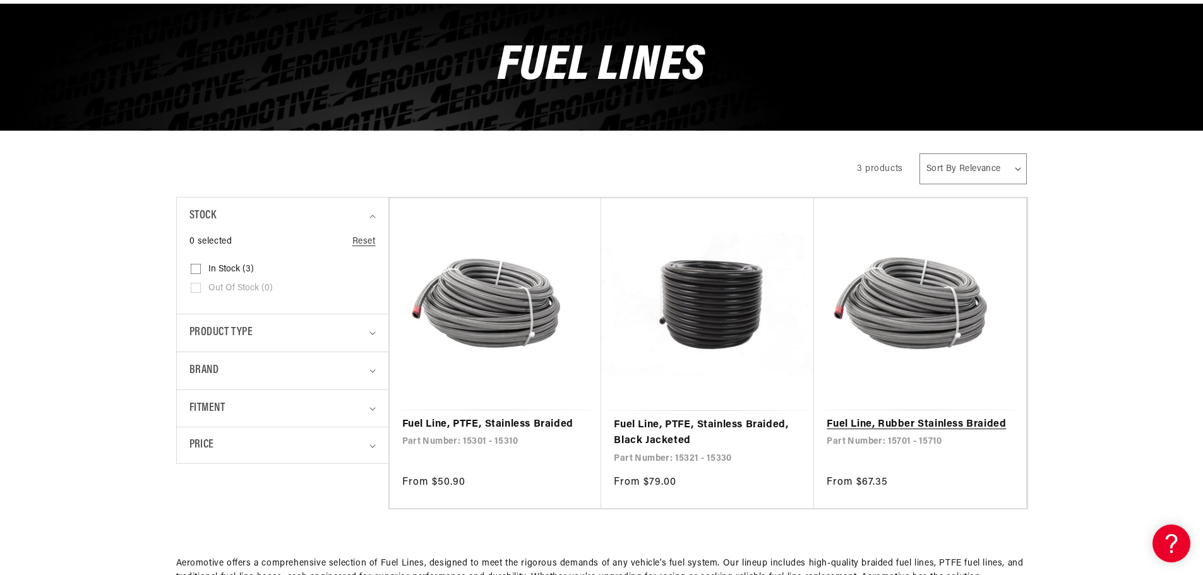
click at [877, 425] on link "Fuel Line, Rubber Stainless Braided" at bounding box center [920, 425] width 187 height 16
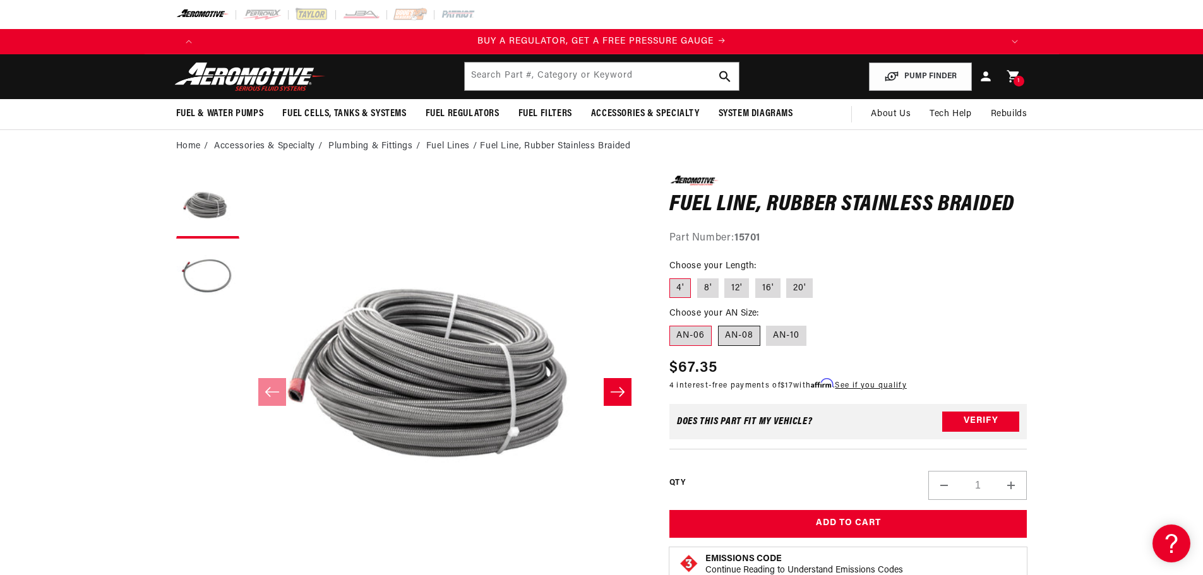
click at [738, 339] on label "AN-08" at bounding box center [739, 336] width 42 height 20
click at [719, 324] on input "AN-08" at bounding box center [718, 323] width 1 height 1
radio input "true"
click at [678, 291] on label "4'" at bounding box center [679, 289] width 21 height 20
click at [673, 277] on input "4'" at bounding box center [673, 276] width 1 height 1
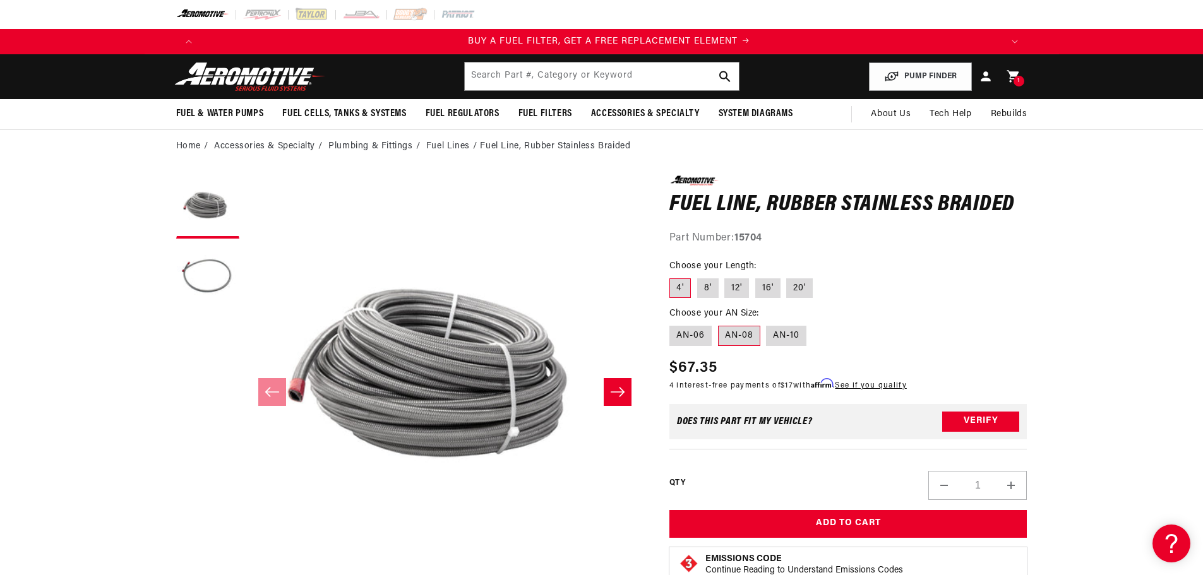
scroll to position [0, 801]
